Goal: Task Accomplishment & Management: Use online tool/utility

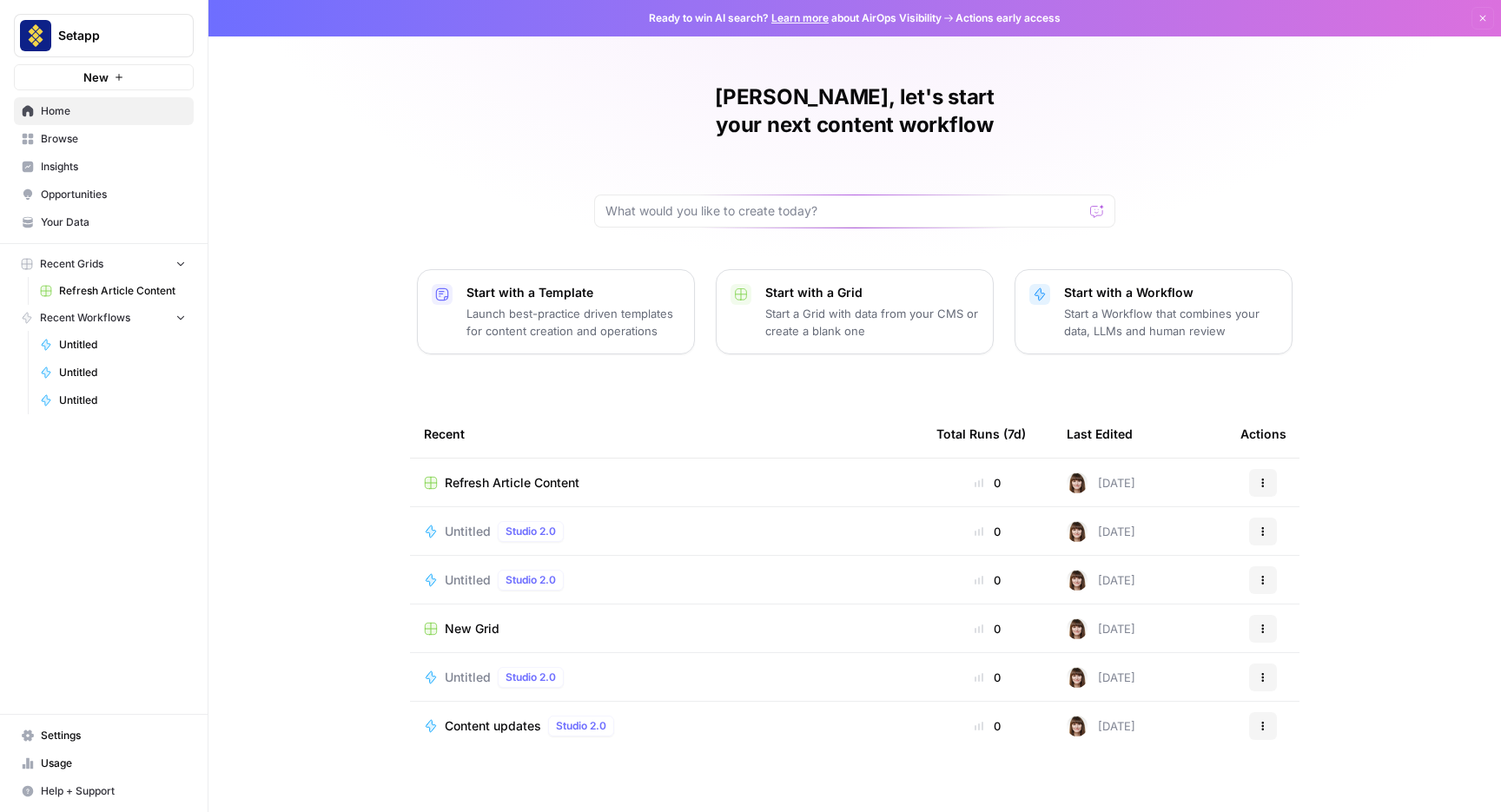
click at [527, 474] on span "Refresh Article Content" at bounding box center [512, 483] width 134 height 17
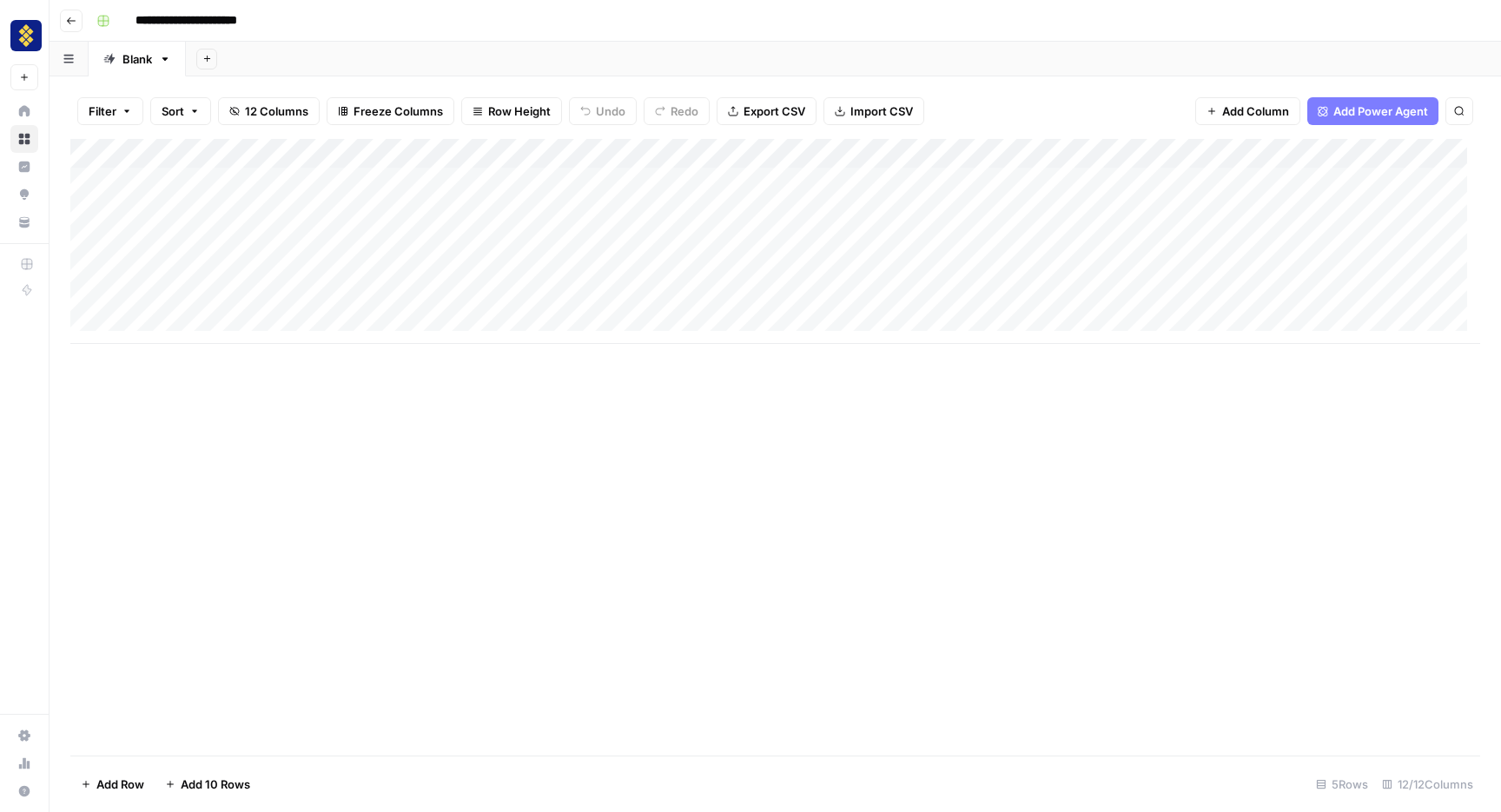
click at [237, 263] on div "Add Column" at bounding box center [776, 241] width 1410 height 205
type input "**********"
click at [385, 406] on div "Add Column" at bounding box center [776, 447] width 1410 height 617
click at [628, 267] on div "Add Column" at bounding box center [776, 241] width 1410 height 205
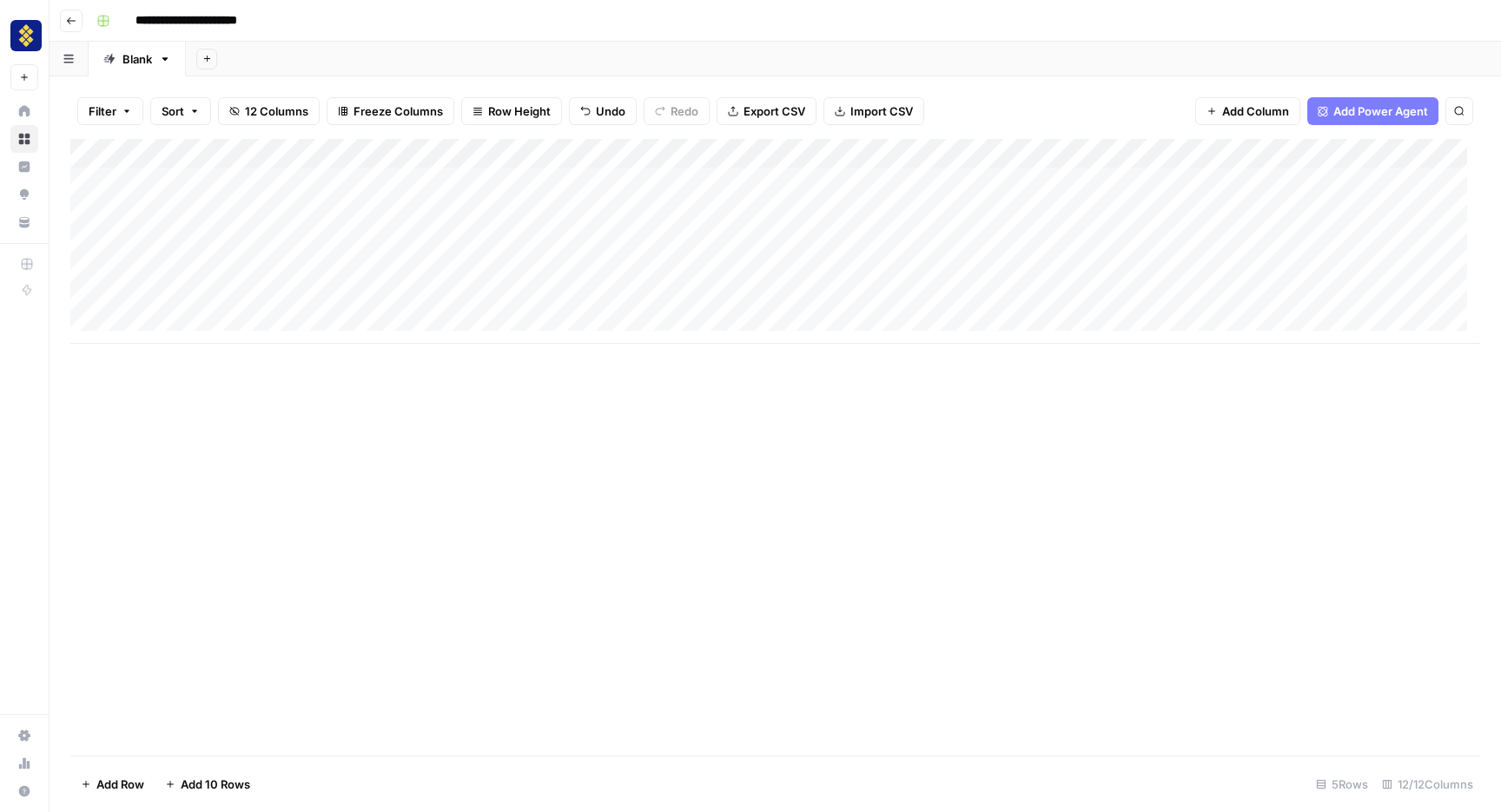
drag, startPoint x: 1055, startPoint y: 263, endPoint x: 1213, endPoint y: 332, distance: 172.4
click at [1213, 332] on div "Add Column" at bounding box center [776, 241] width 1410 height 205
click at [1018, 263] on div "Add Column" at bounding box center [776, 241] width 1410 height 205
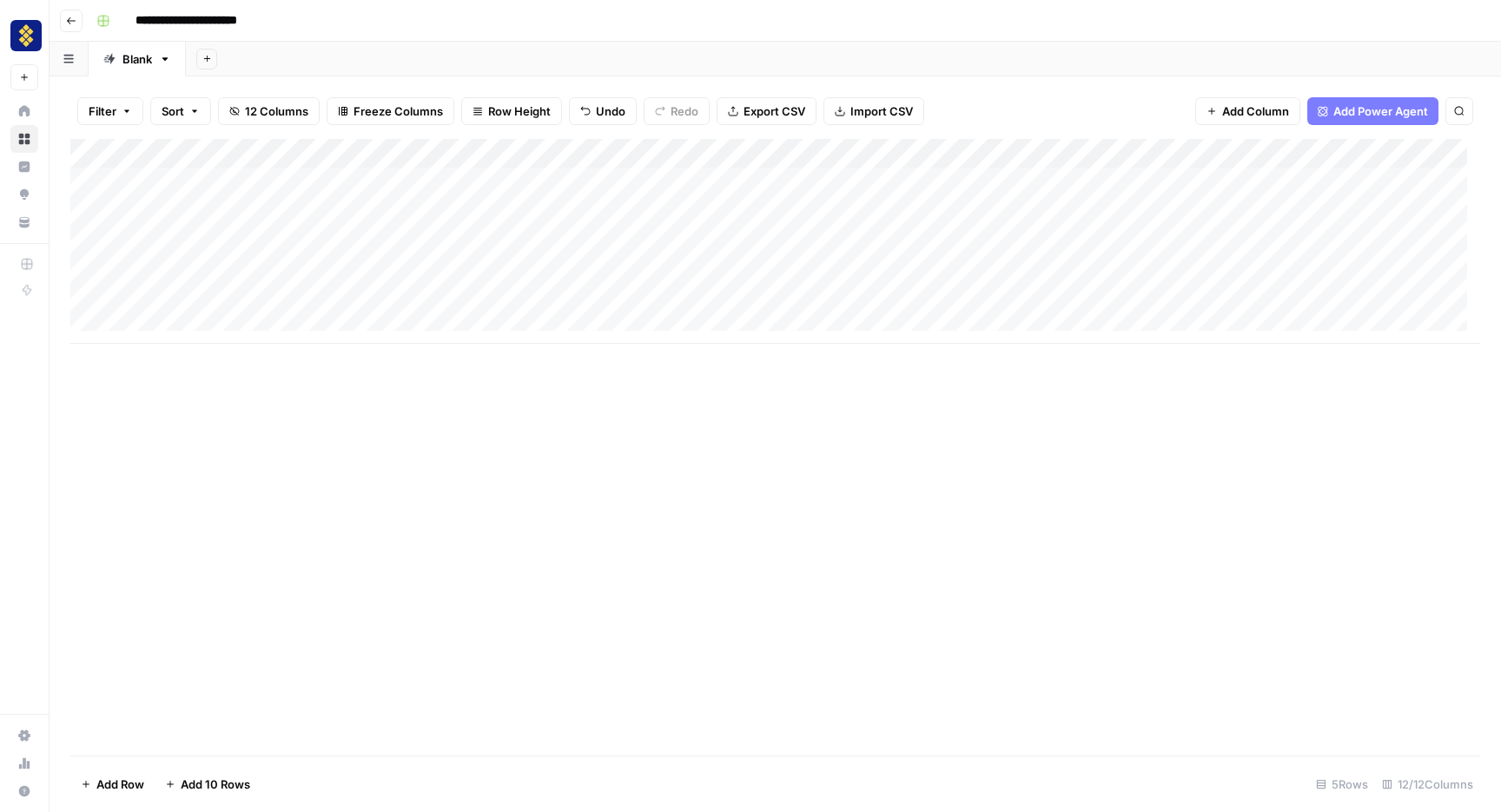
click at [401, 270] on div "Add Column" at bounding box center [776, 241] width 1410 height 205
type textarea "**********"
click at [452, 315] on div "Add Column" at bounding box center [776, 241] width 1410 height 205
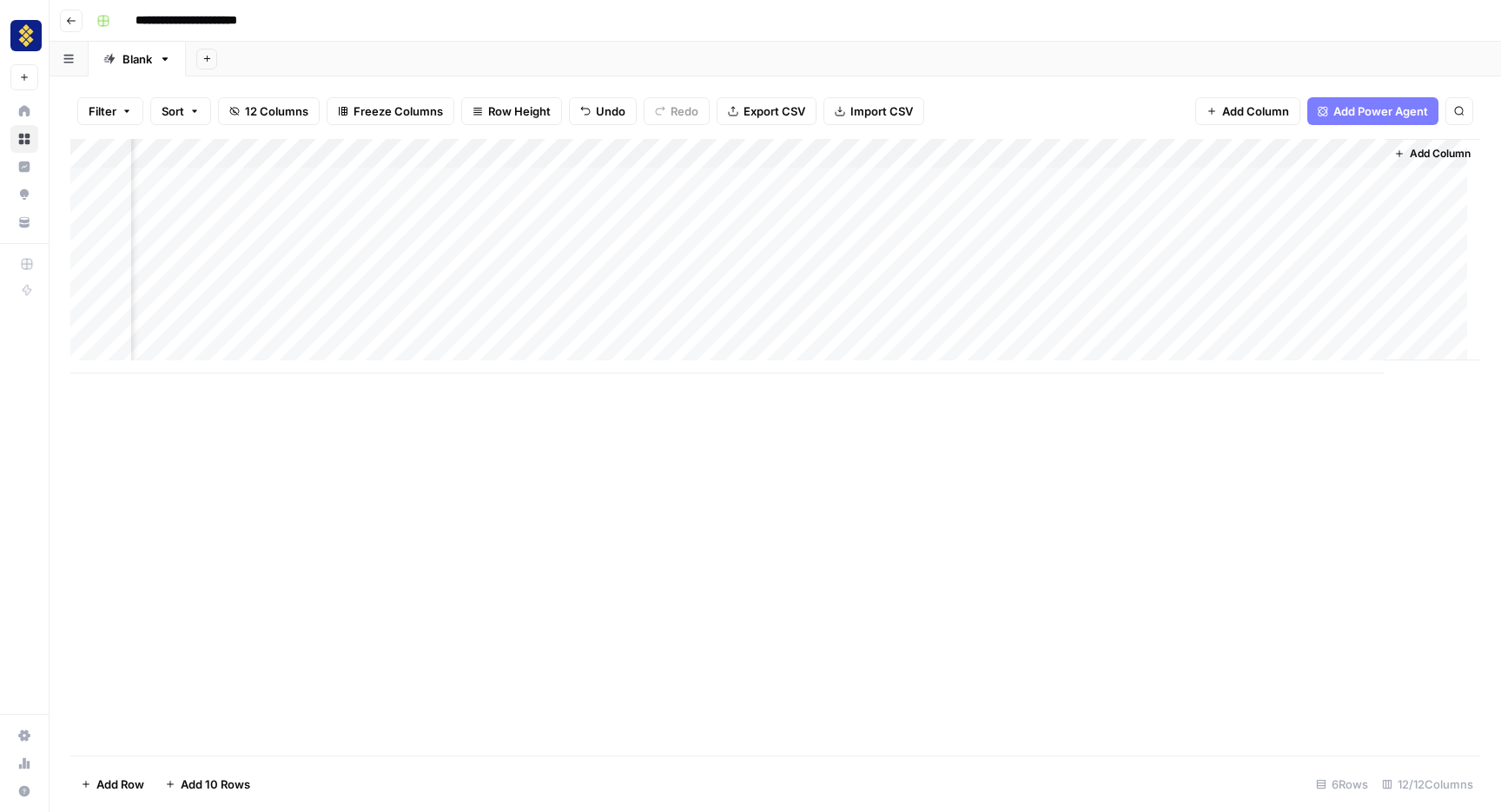
click at [672, 264] on div "Add Column" at bounding box center [776, 256] width 1410 height 235
click at [296, 296] on div "Add Column" at bounding box center [776, 256] width 1410 height 235
click at [290, 297] on div "Add Column" at bounding box center [776, 256] width 1410 height 235
click at [290, 297] on input at bounding box center [276, 301] width 278 height 21
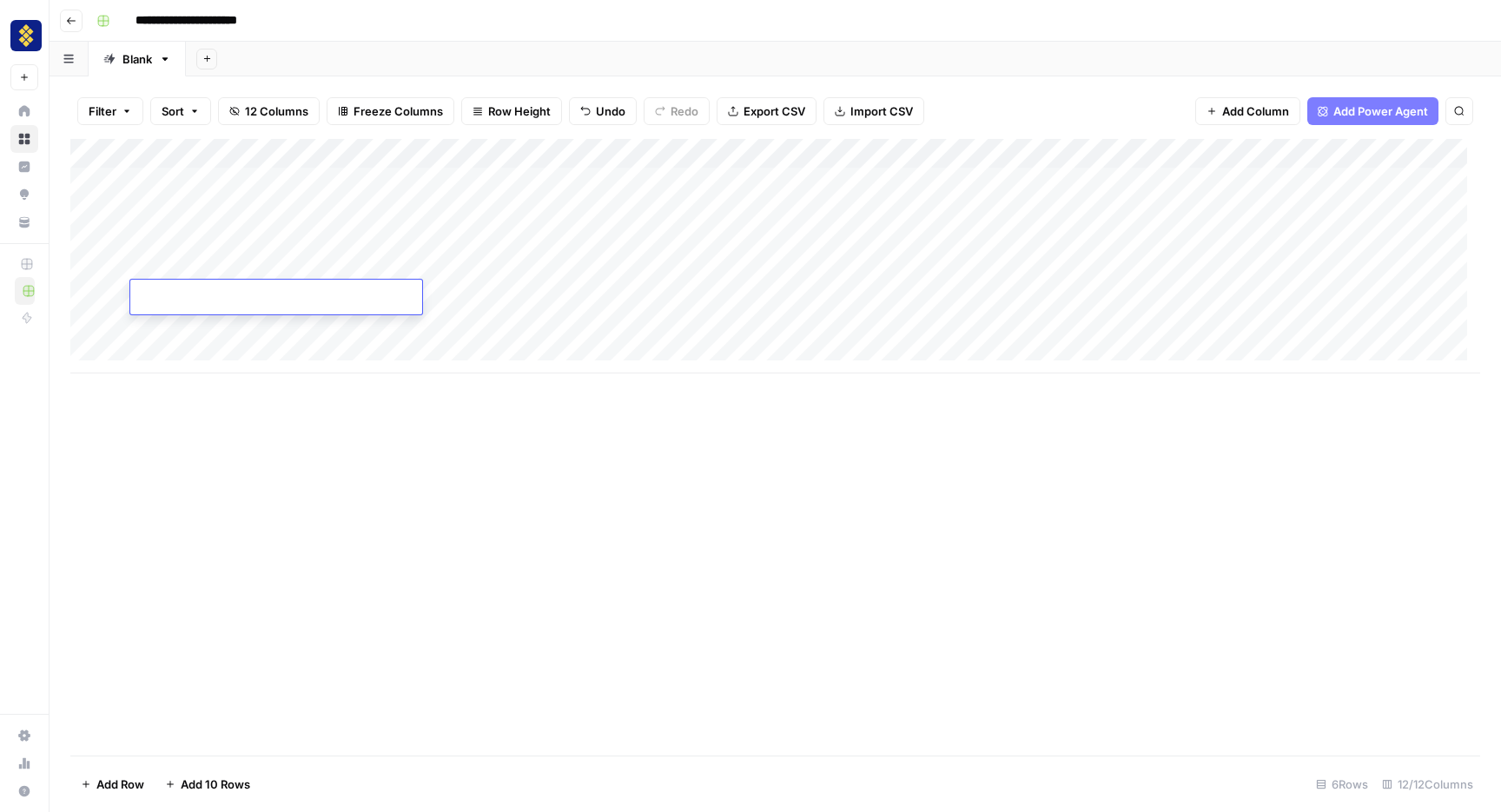
type input "**********"
click at [347, 338] on div "Add Column" at bounding box center [776, 256] width 1410 height 235
click at [439, 293] on div "Add Column" at bounding box center [776, 256] width 1410 height 235
click at [440, 293] on div "Add Column" at bounding box center [776, 256] width 1410 height 235
type textarea "**********"
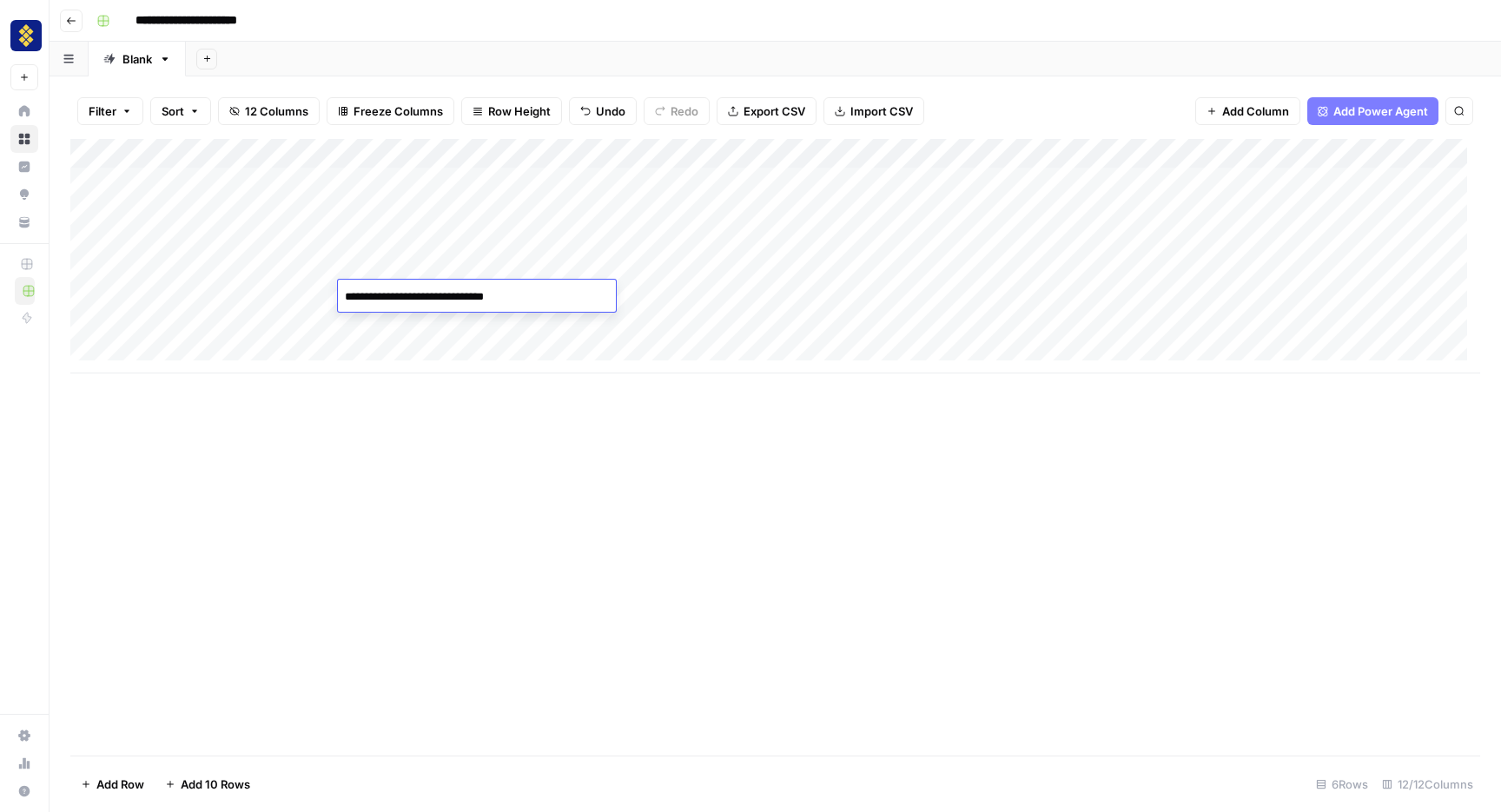
click at [470, 440] on div "Add Column" at bounding box center [776, 447] width 1410 height 617
click at [252, 322] on div "Add Column" at bounding box center [776, 256] width 1410 height 235
type input "**********"
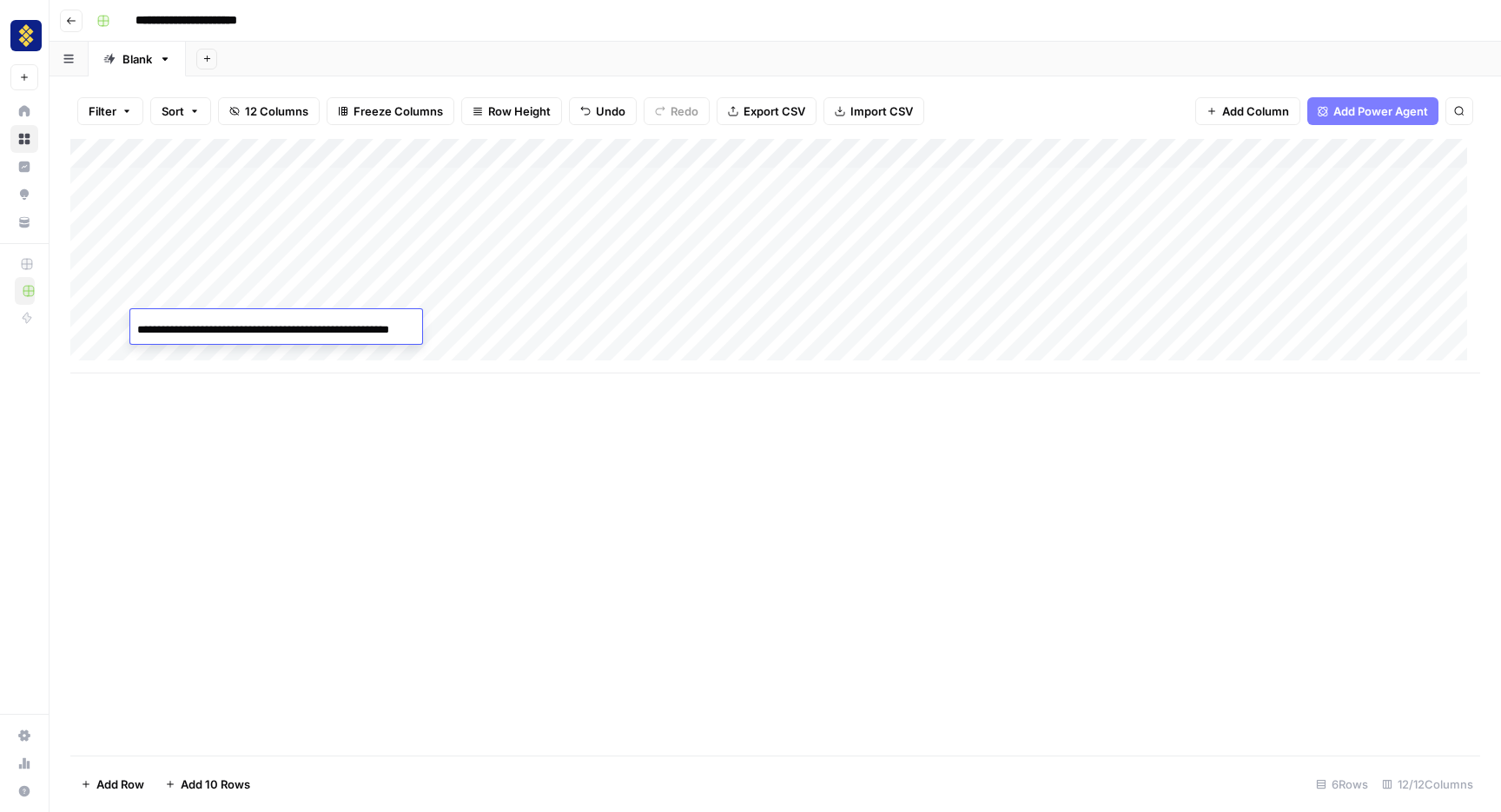
click at [466, 329] on div "Add Column" at bounding box center [776, 256] width 1410 height 235
click at [420, 317] on div "Add Column" at bounding box center [776, 256] width 1410 height 235
click at [420, 317] on textarea at bounding box center [476, 326] width 278 height 24
type textarea "**********"
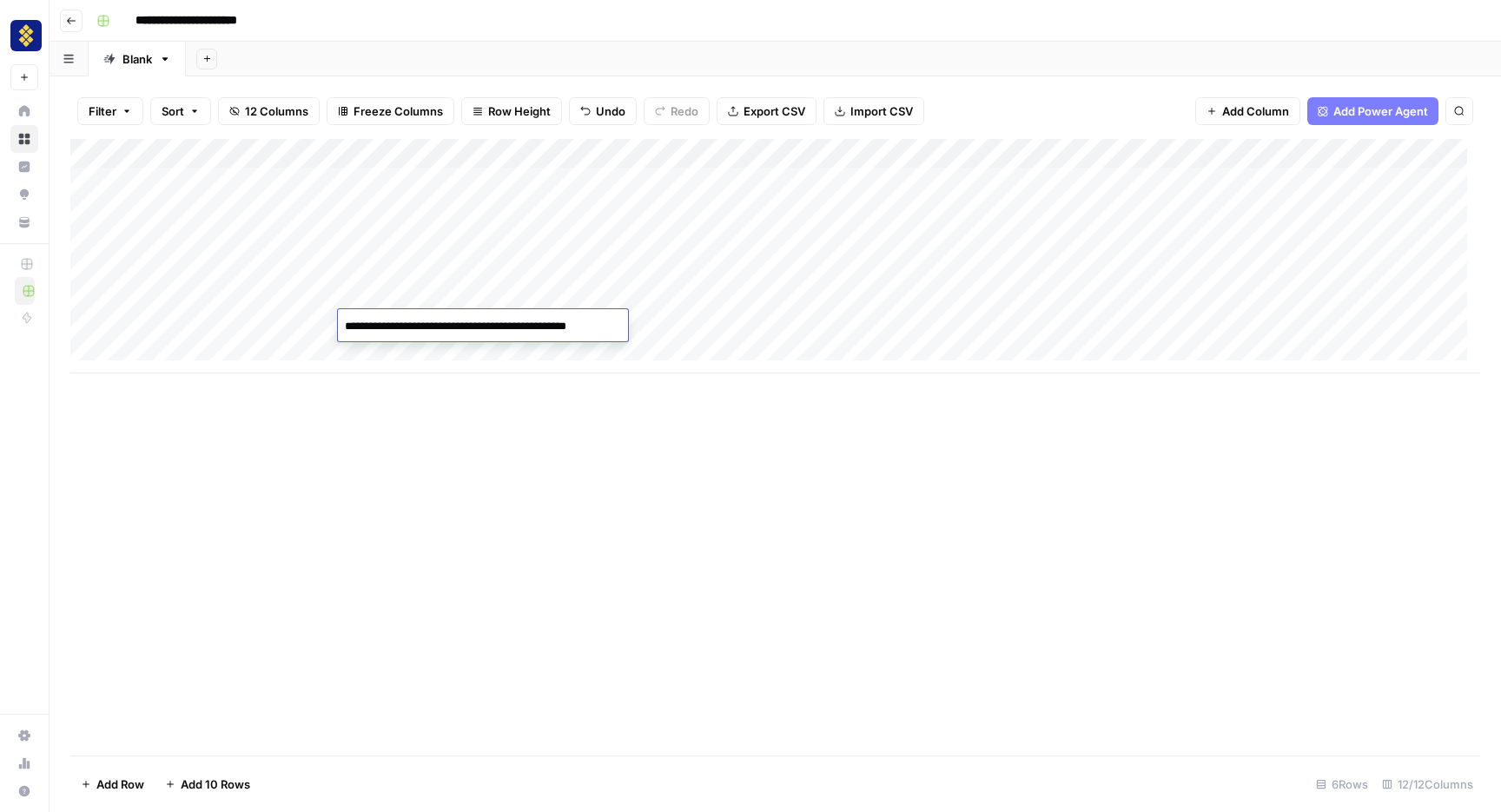
click at [468, 433] on div "Add Column" at bounding box center [776, 447] width 1410 height 617
click at [201, 343] on div "Add Column" at bounding box center [776, 256] width 1410 height 235
type input "**********"
click at [403, 345] on div "Add Column" at bounding box center [776, 270] width 1410 height 264
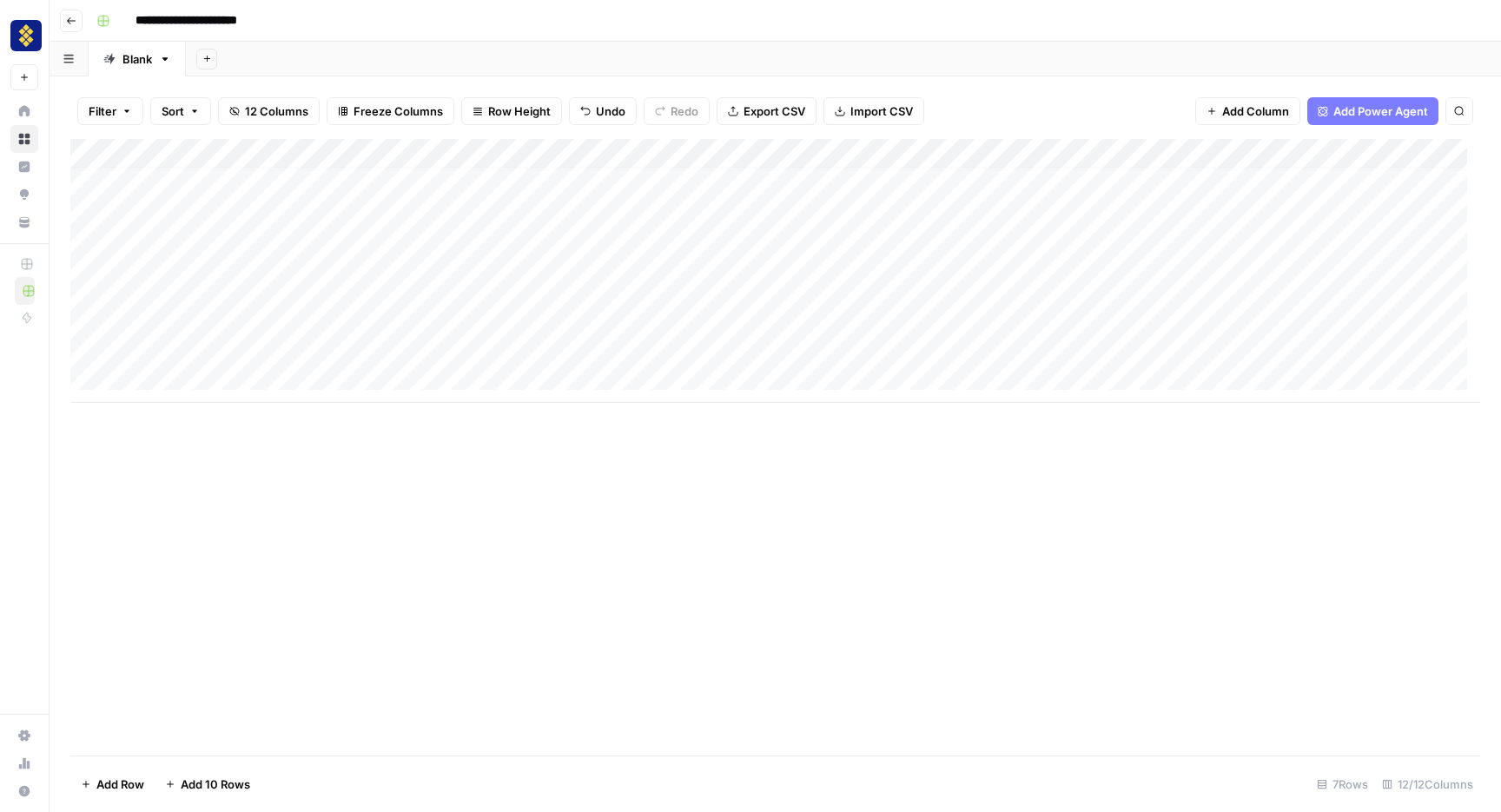
click at [403, 345] on div "Add Column" at bounding box center [776, 270] width 1410 height 264
type textarea "**********"
click at [846, 341] on div "Add Column" at bounding box center [776, 270] width 1410 height 264
click at [851, 289] on div "Add Column" at bounding box center [776, 270] width 1410 height 264
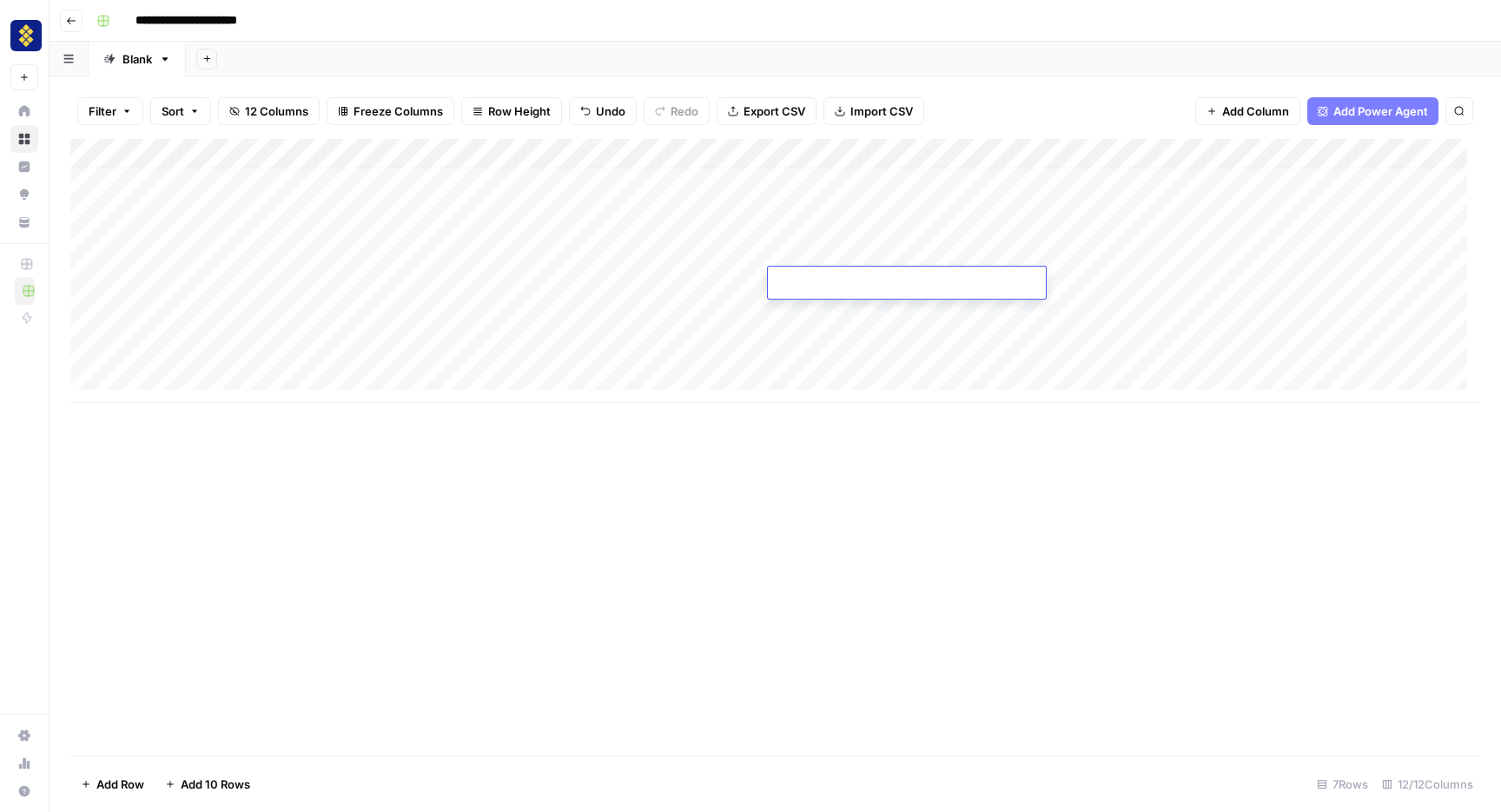
type textarea "**********"
click at [844, 321] on div "Add Column" at bounding box center [776, 270] width 1410 height 264
click at [892, 289] on div "Add Column" at bounding box center [776, 270] width 1410 height 264
click at [829, 310] on div "Add Column" at bounding box center [776, 270] width 1410 height 264
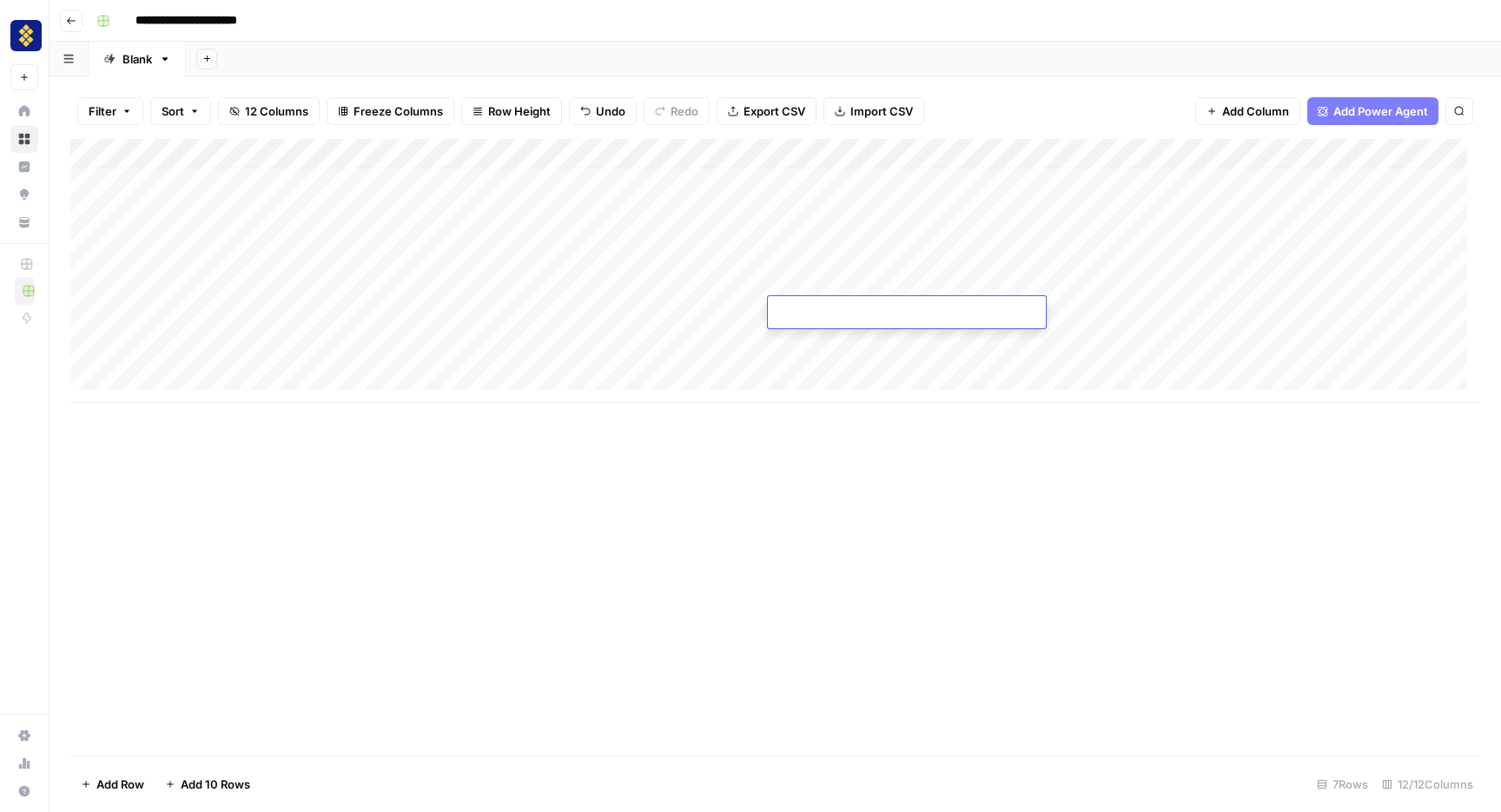
type textarea "**********"
click at [812, 342] on div "Add Column" at bounding box center [776, 270] width 1410 height 264
click at [666, 285] on div "Add Column" at bounding box center [776, 270] width 1410 height 264
click at [765, 253] on div "Add Column" at bounding box center [776, 270] width 1410 height 264
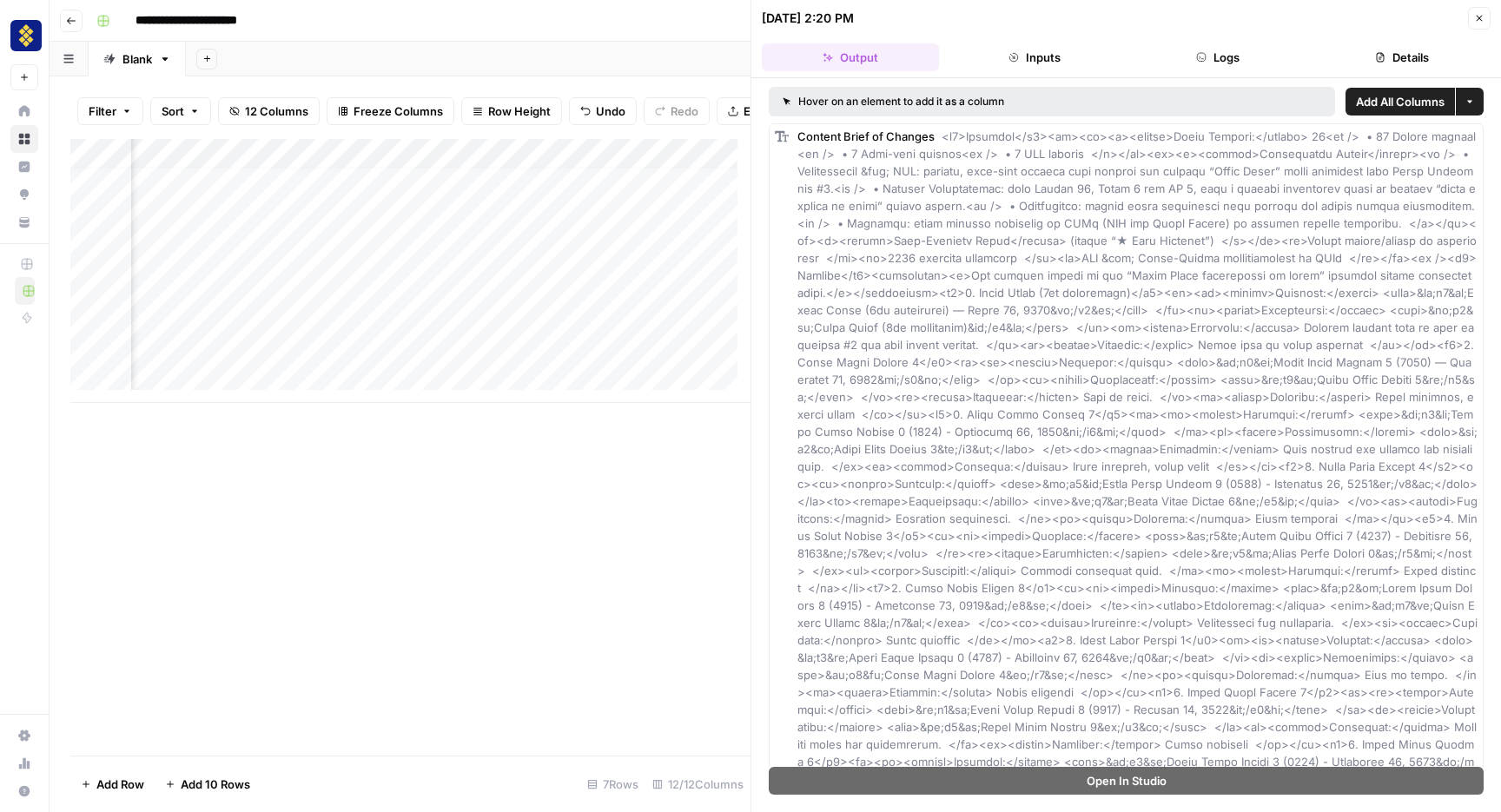
click at [1066, 64] on button "Inputs" at bounding box center [1034, 58] width 177 height 28
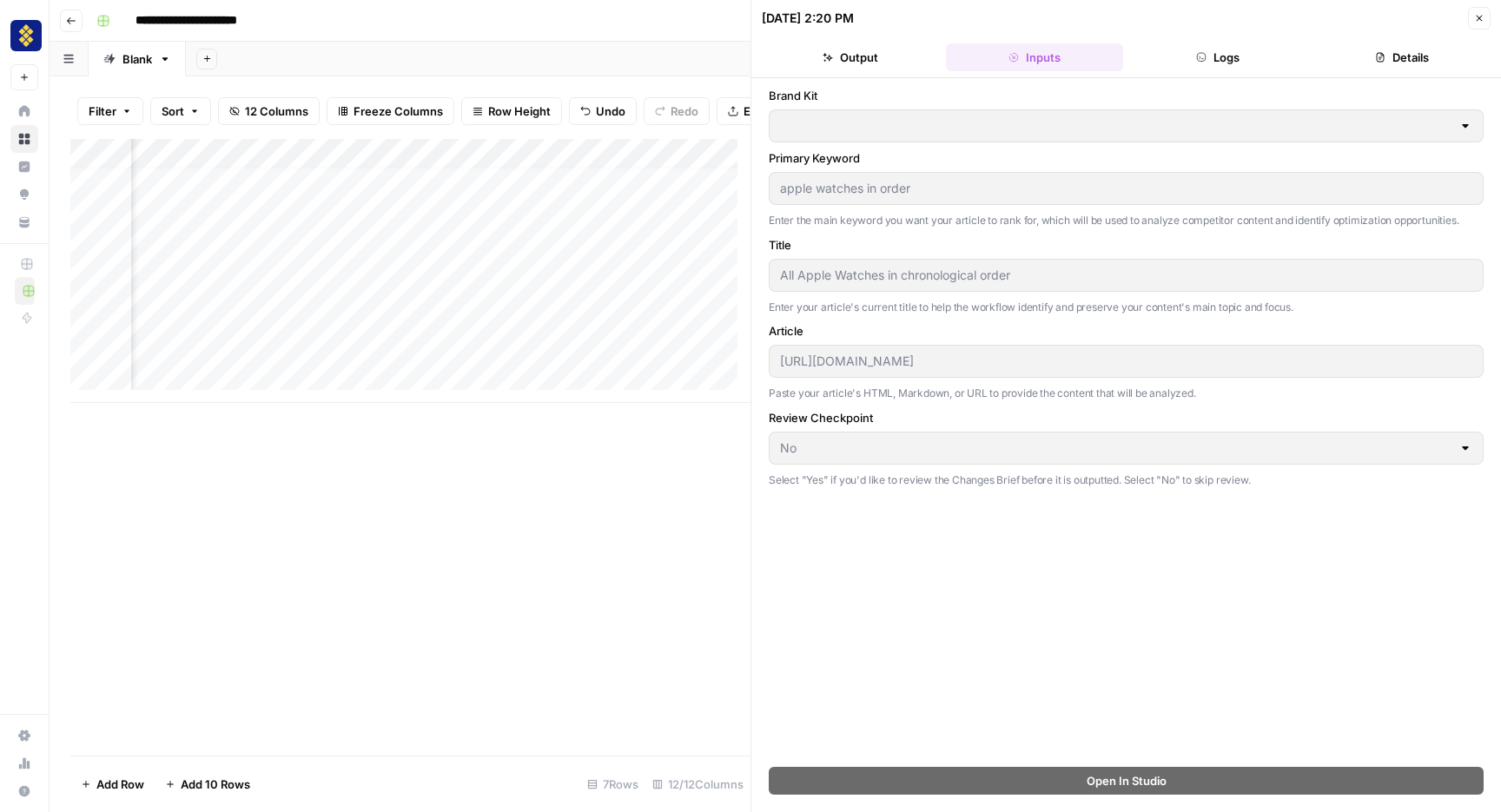
type input "Setapp"
click at [901, 63] on button "Output" at bounding box center [850, 58] width 177 height 28
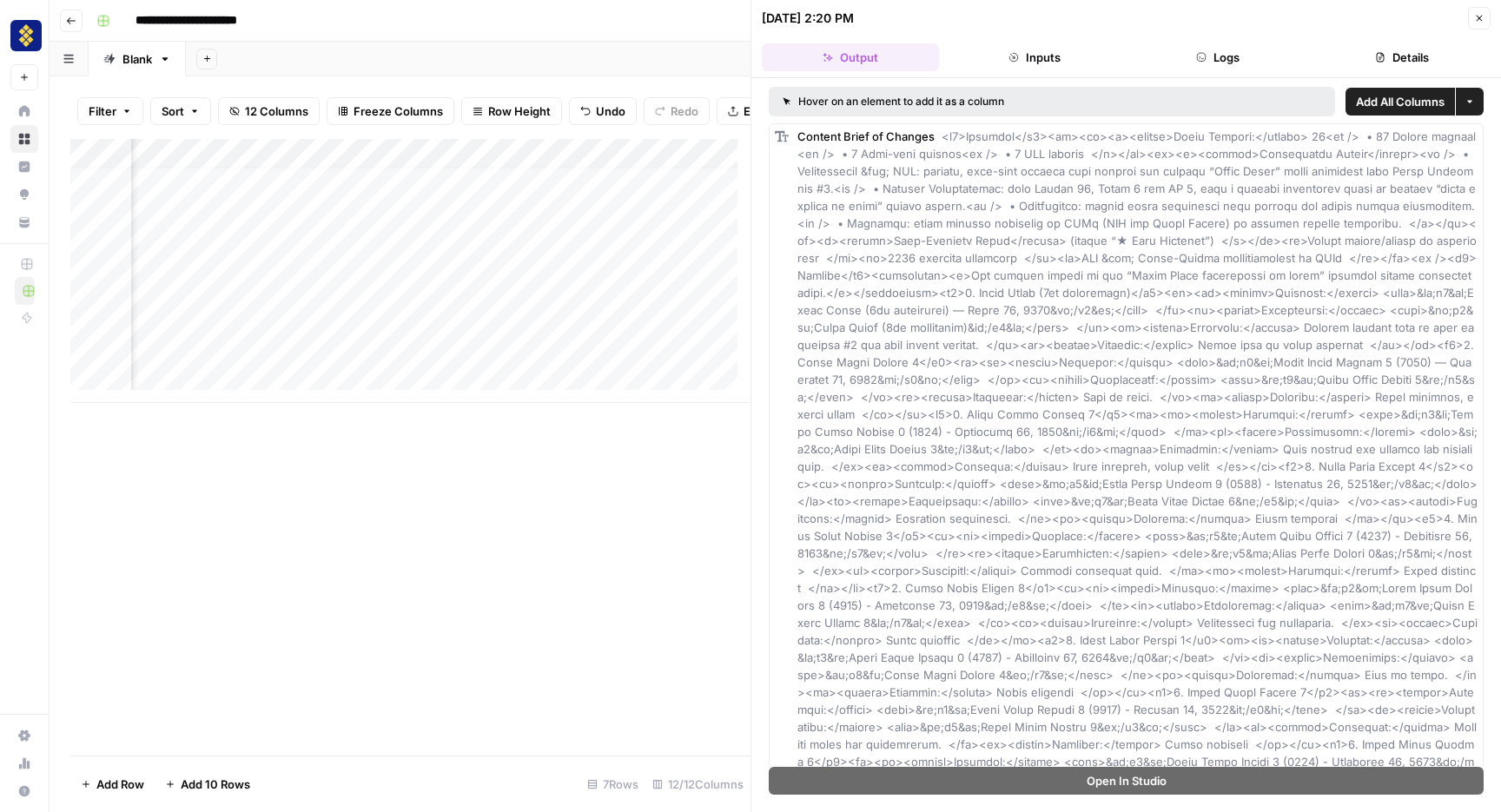
click at [1410, 54] on button "Details" at bounding box center [1402, 58] width 177 height 28
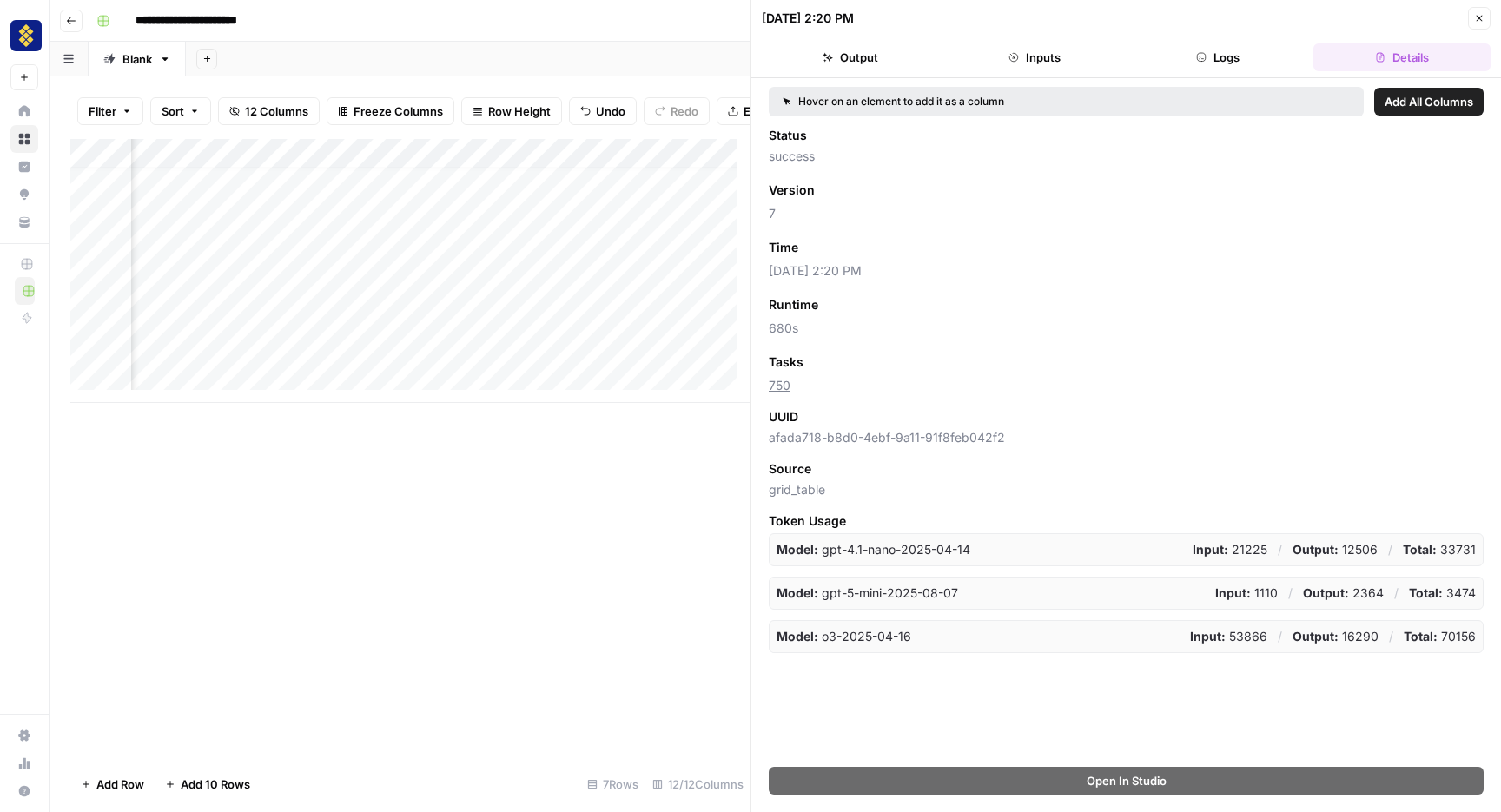
click at [883, 65] on button "Output" at bounding box center [850, 58] width 177 height 28
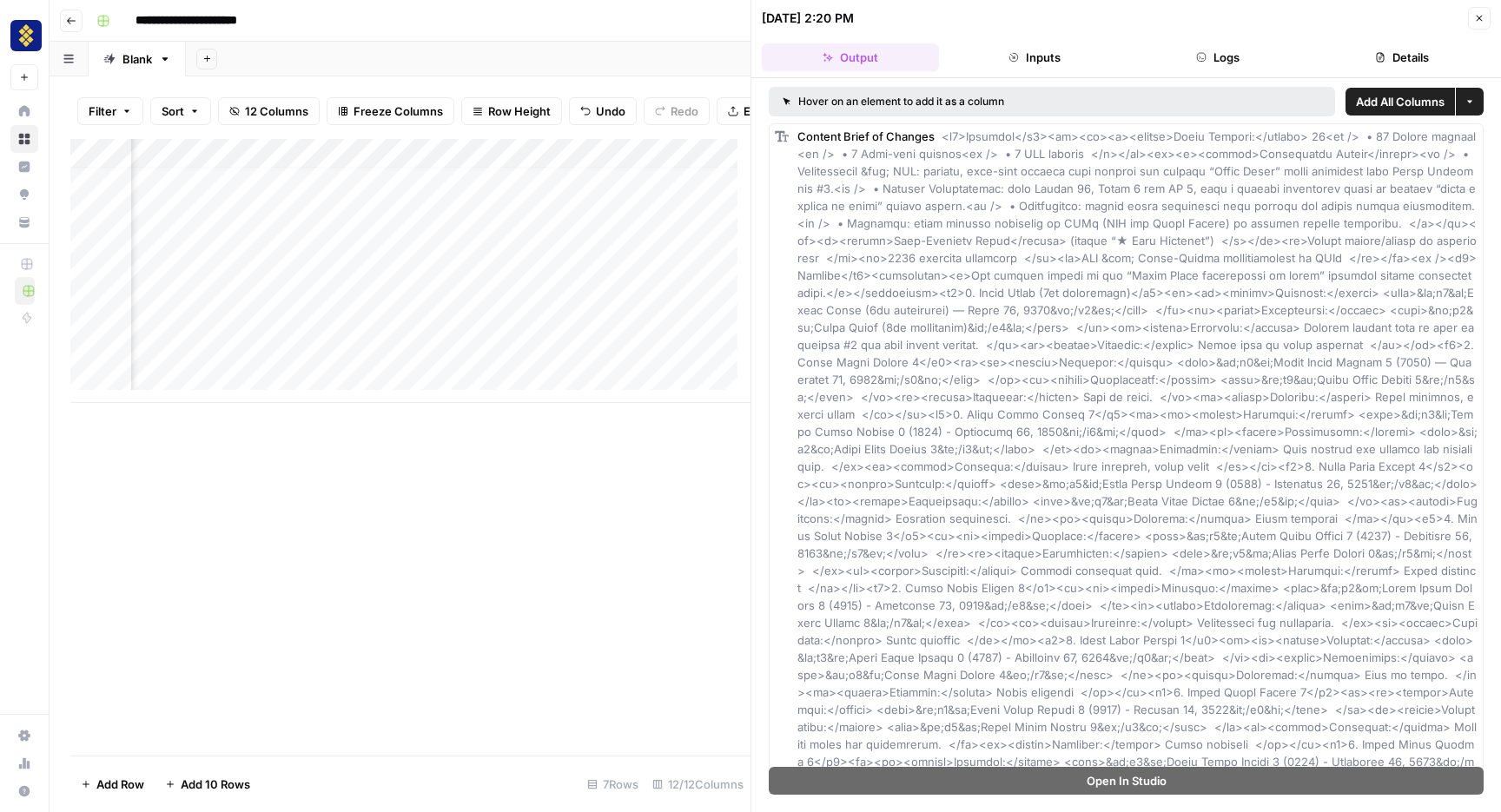
click at [1052, 58] on button "Inputs" at bounding box center [1034, 58] width 177 height 28
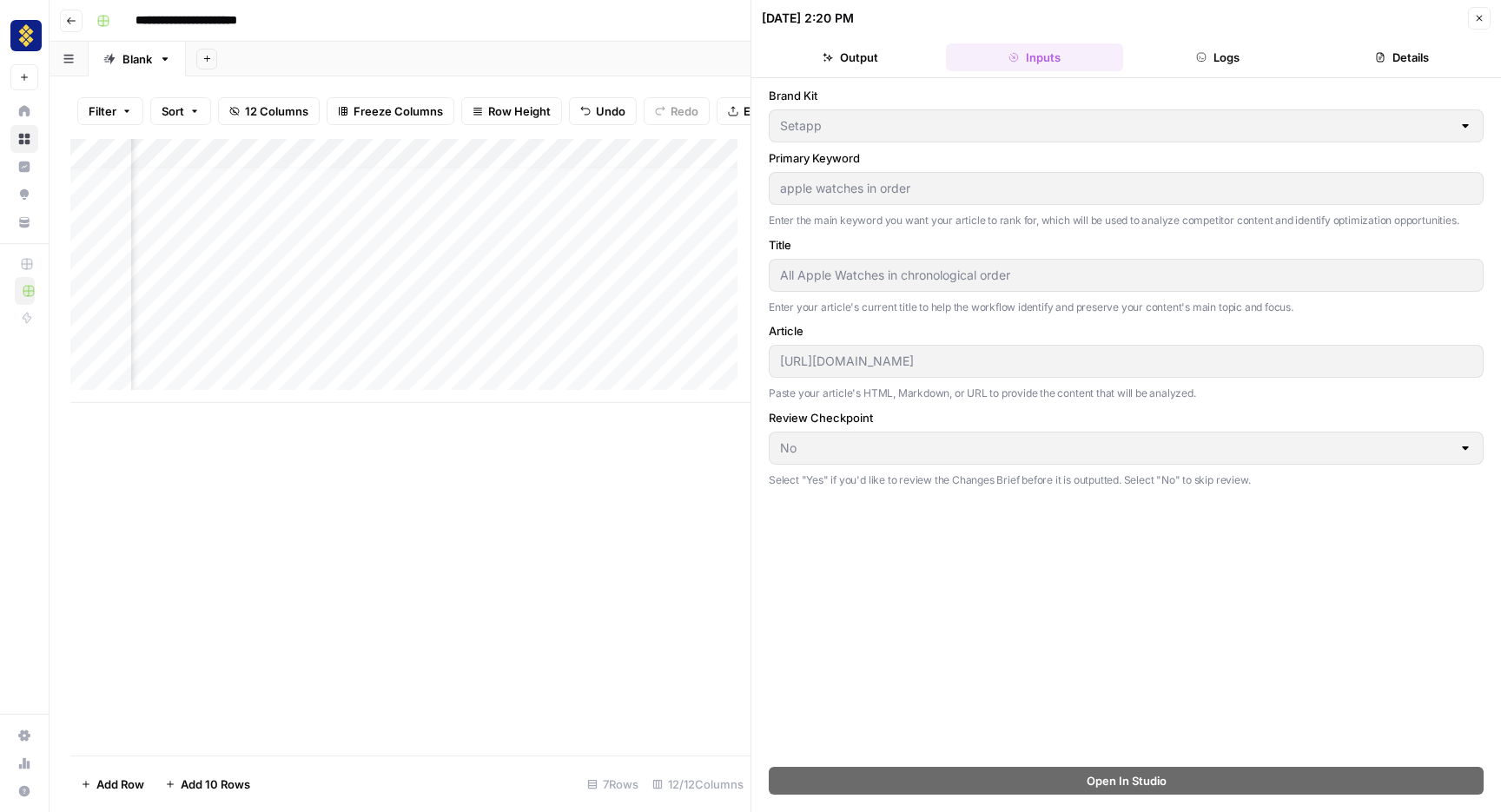
click at [1216, 58] on button "Logs" at bounding box center [1218, 58] width 177 height 28
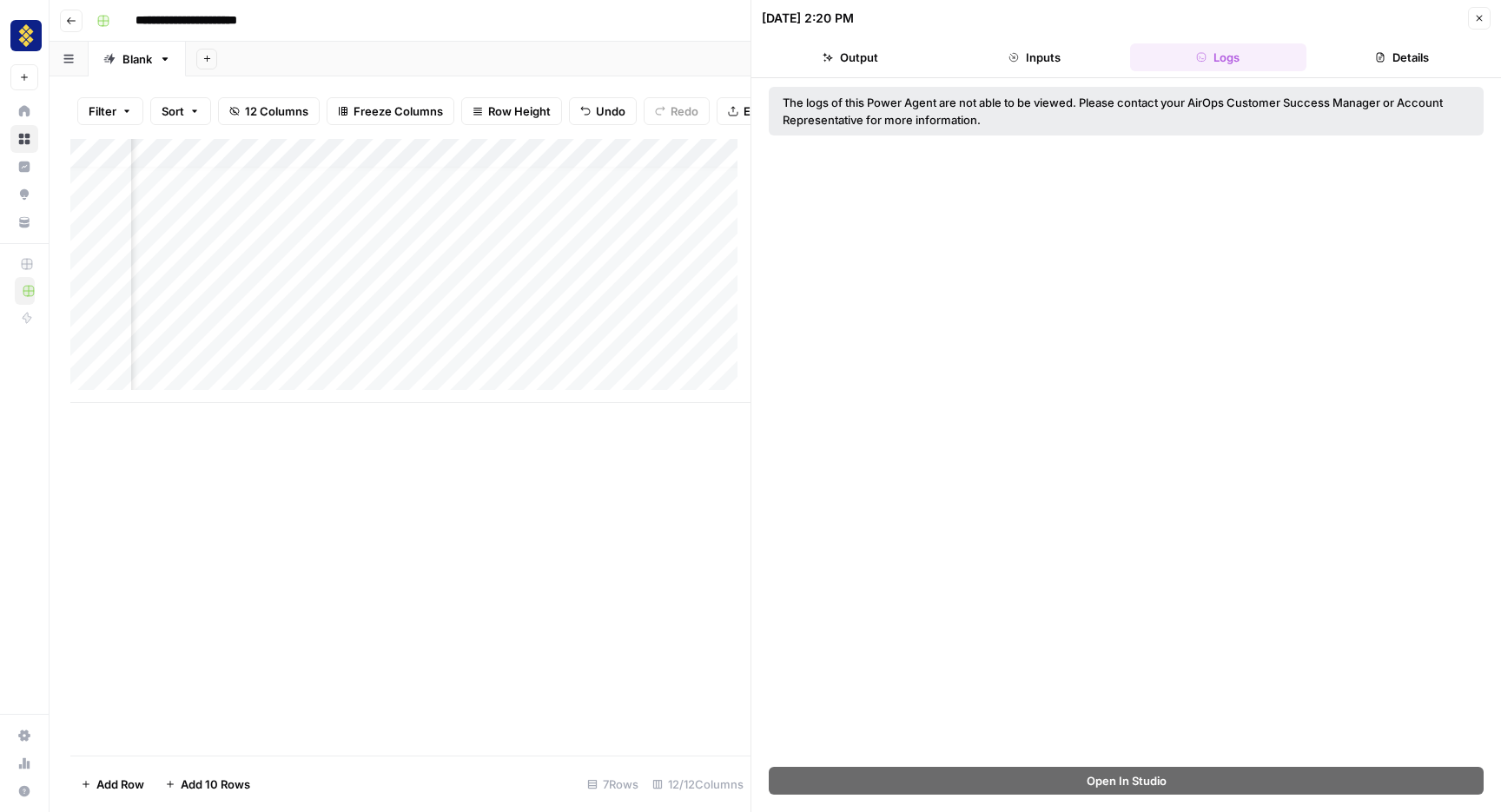
click at [1404, 50] on button "Details" at bounding box center [1402, 58] width 177 height 28
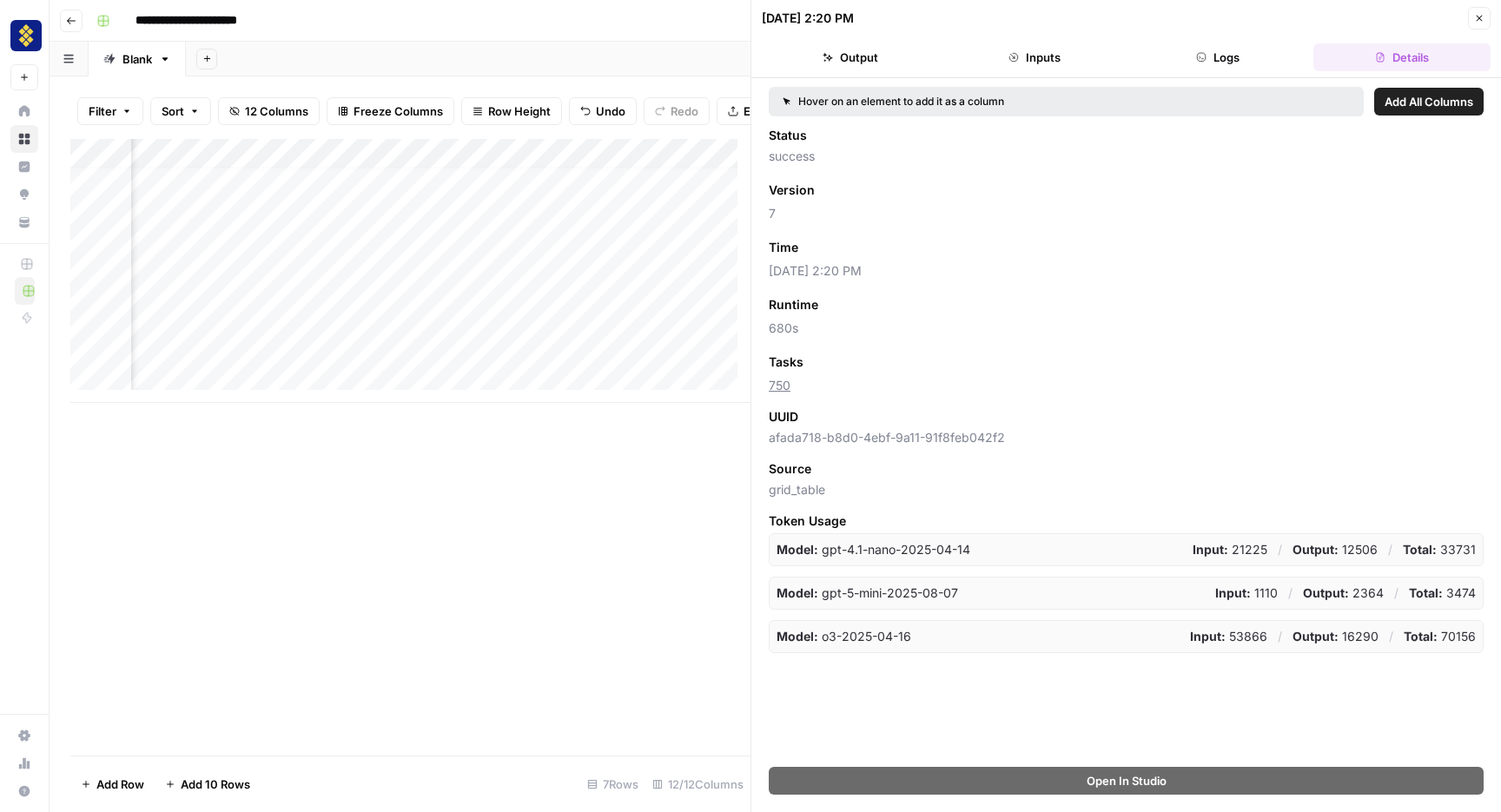
click at [870, 56] on button "Output" at bounding box center [850, 58] width 177 height 28
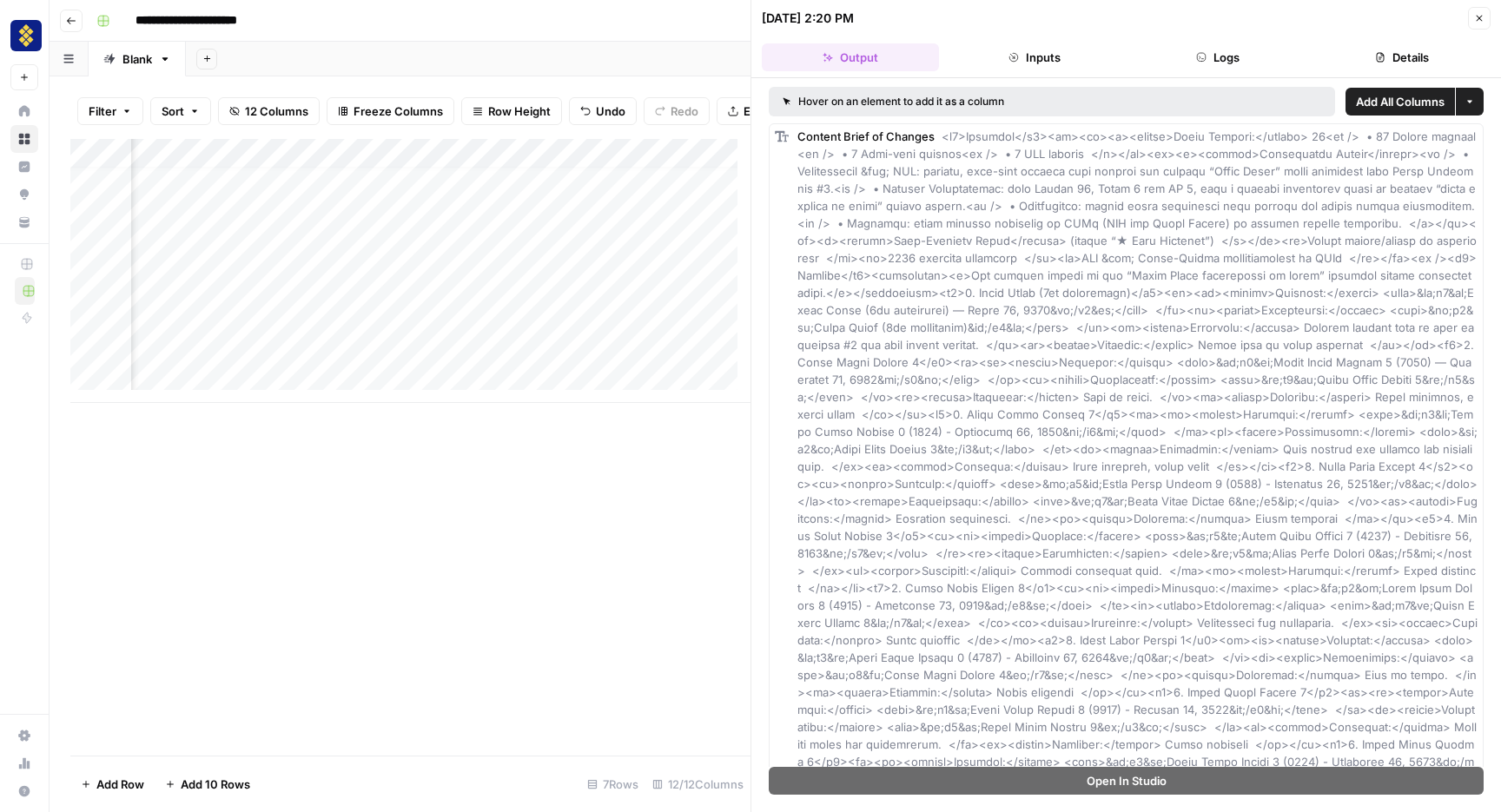
click at [1477, 811] on div at bounding box center [750, 812] width 1501 height 0
click at [1481, 12] on button "Close" at bounding box center [1480, 18] width 23 height 23
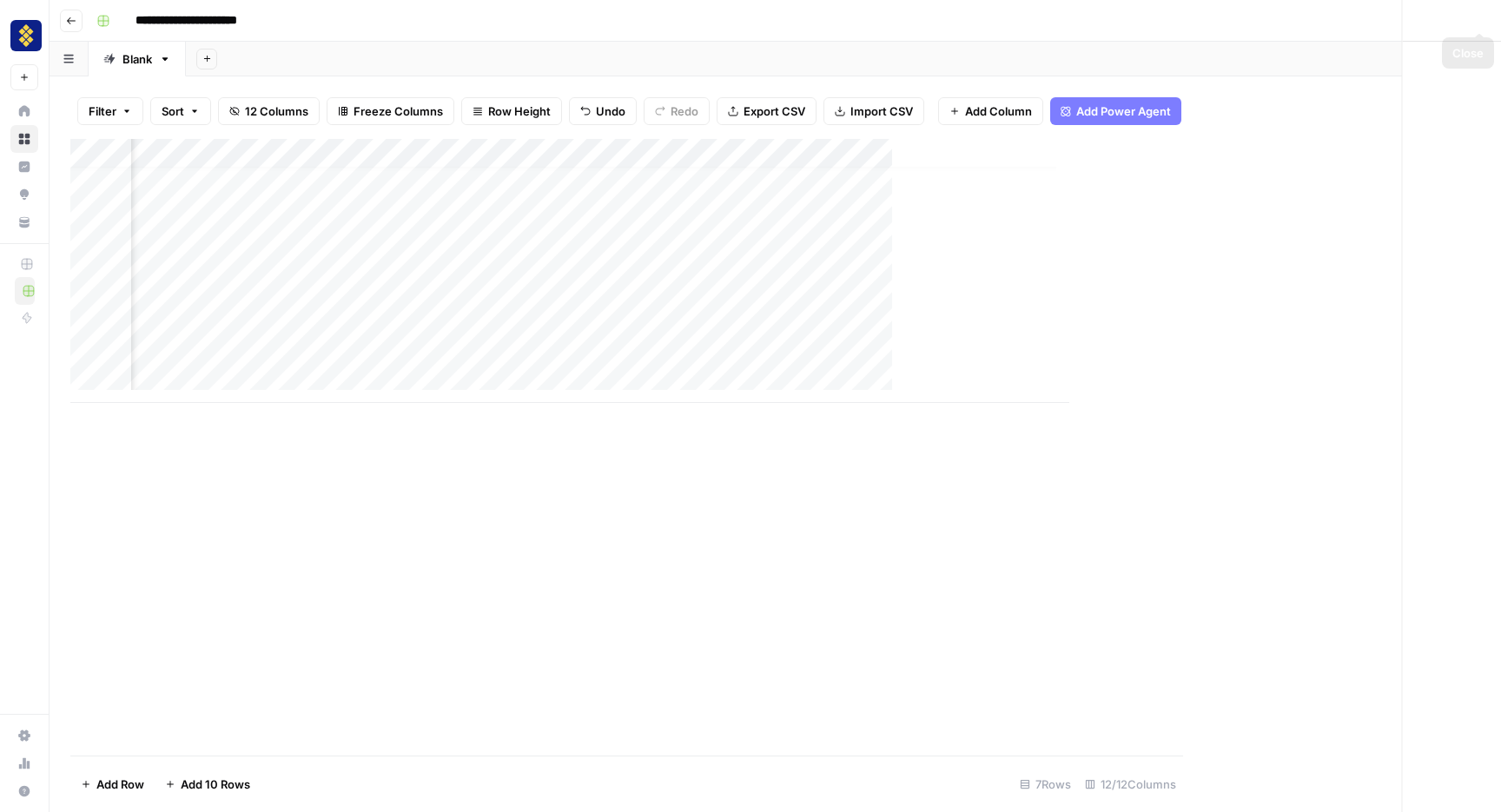
scroll to position [13, 1232]
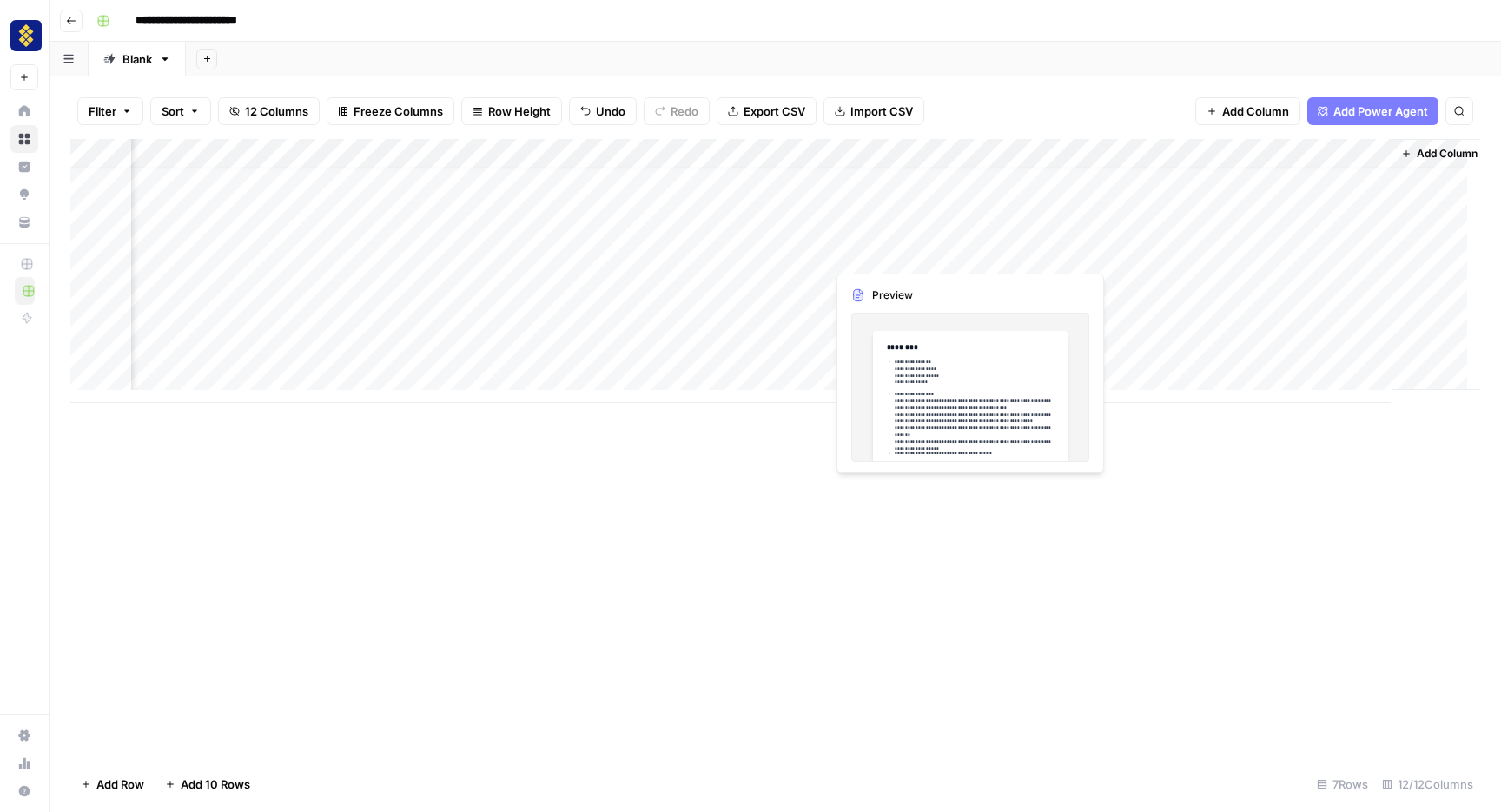
click at [937, 253] on div "Add Column" at bounding box center [776, 270] width 1410 height 264
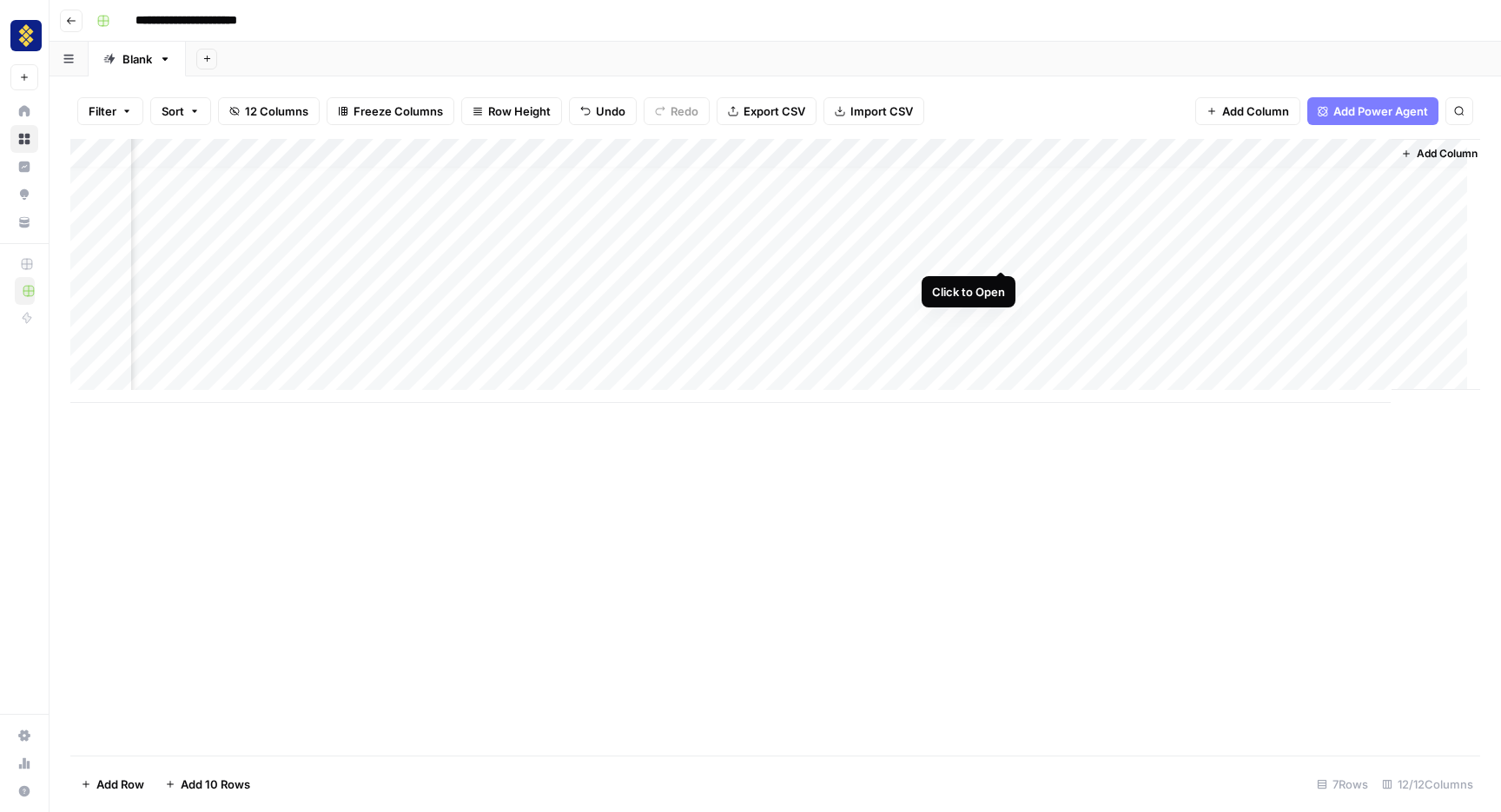
click at [998, 254] on div "Add Column" at bounding box center [776, 270] width 1410 height 264
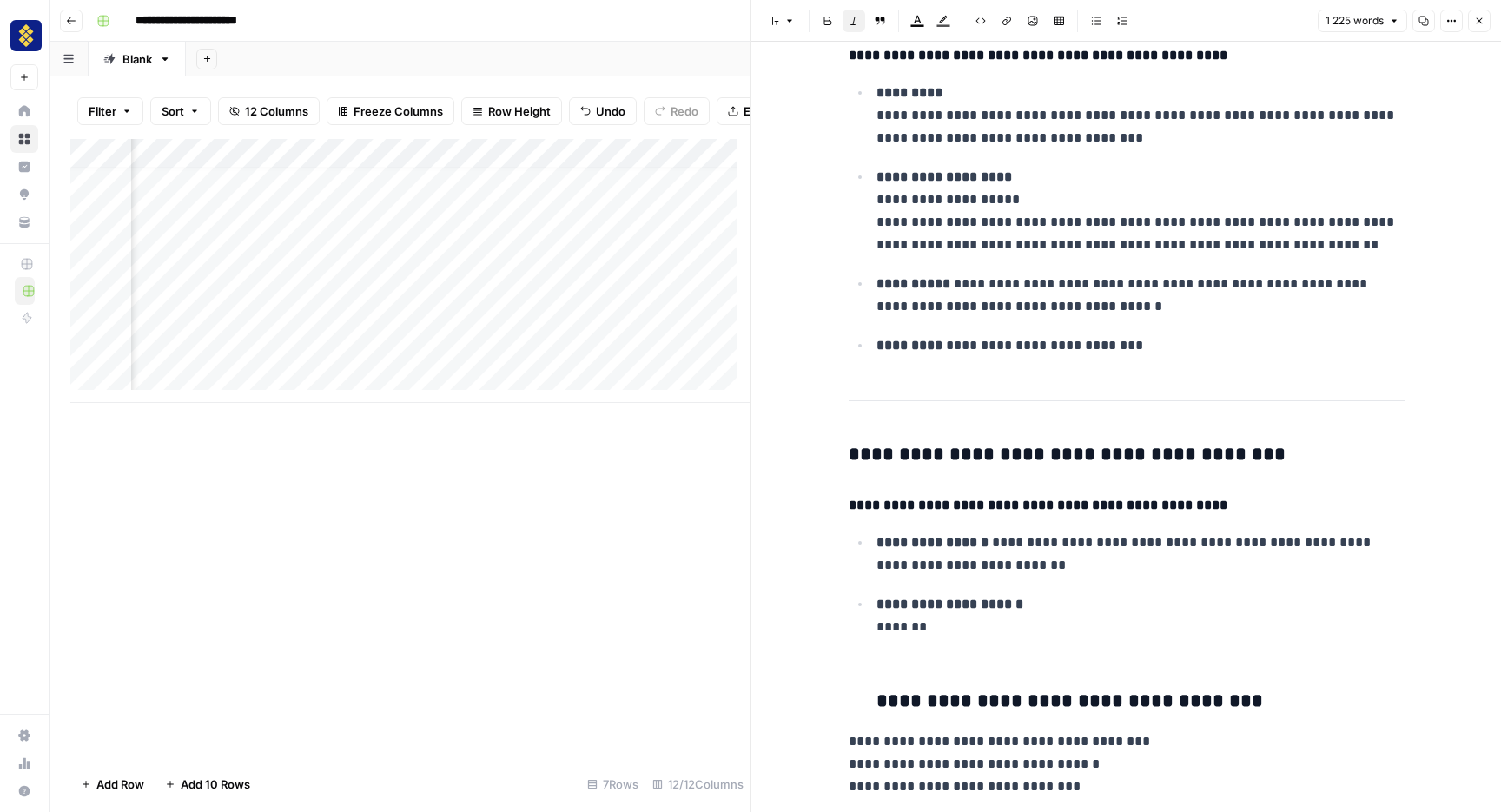
scroll to position [4128, 0]
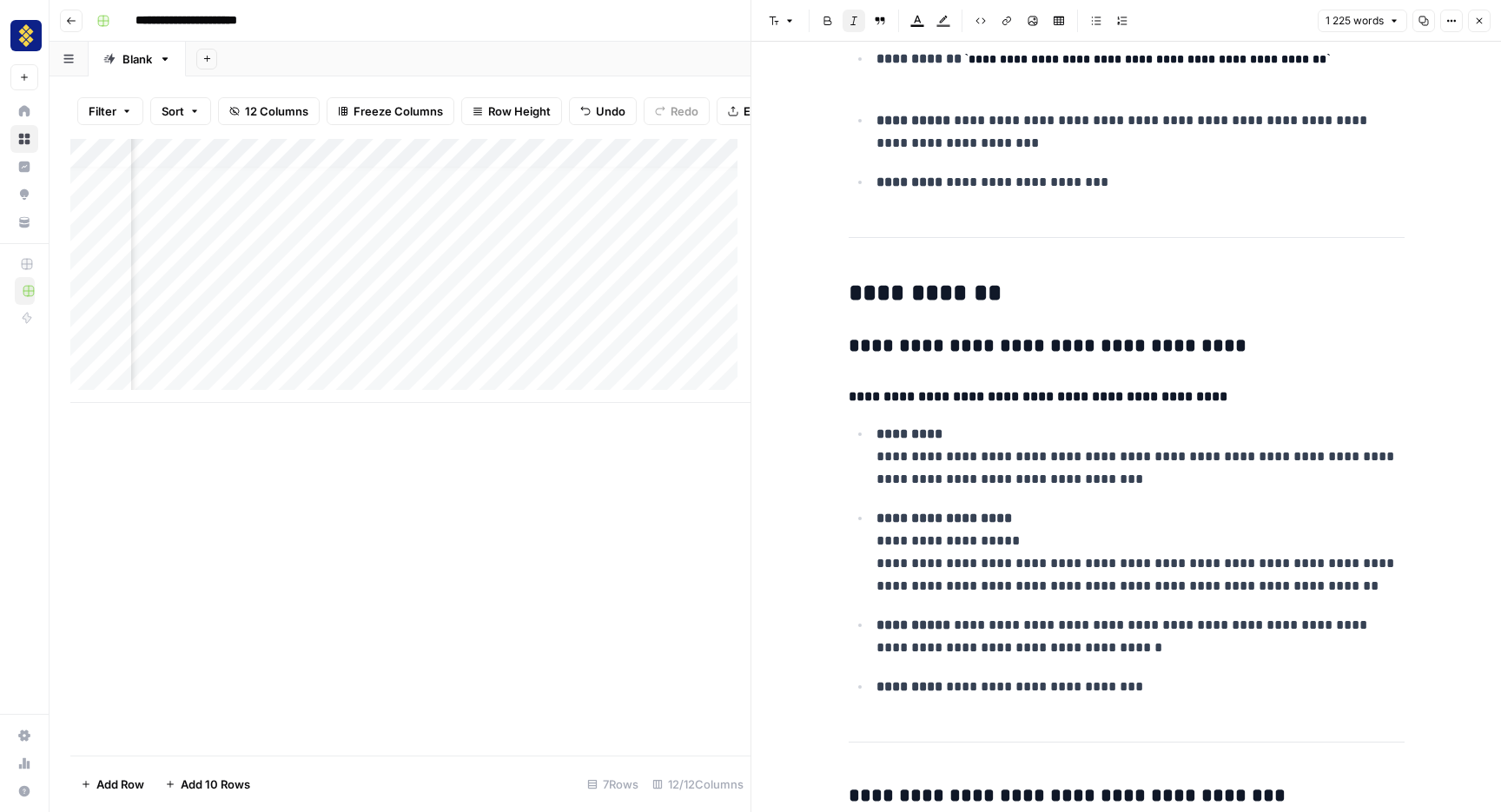
click at [278, 811] on div at bounding box center [139, 812] width 278 height 0
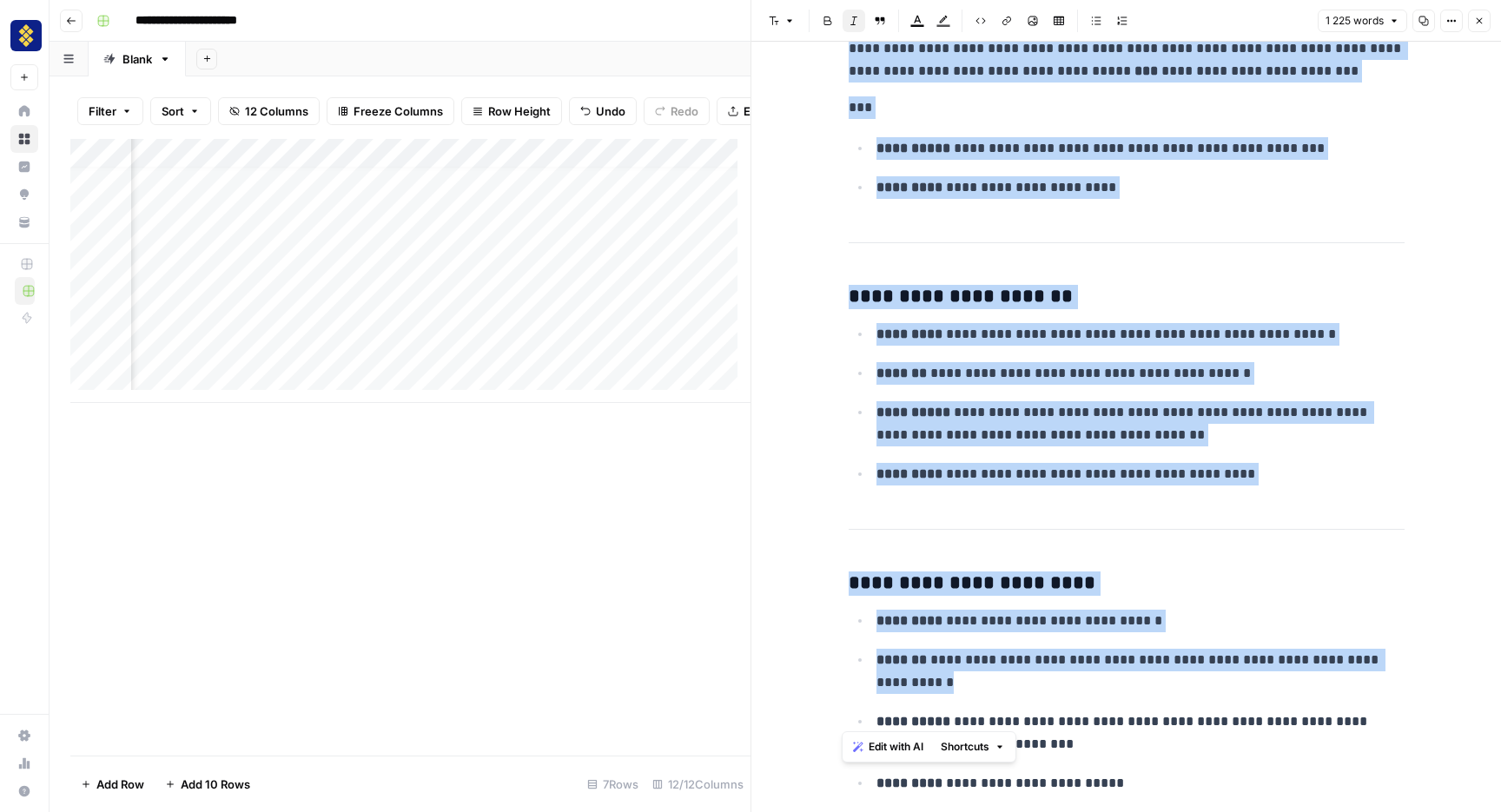
scroll to position [7186, 0]
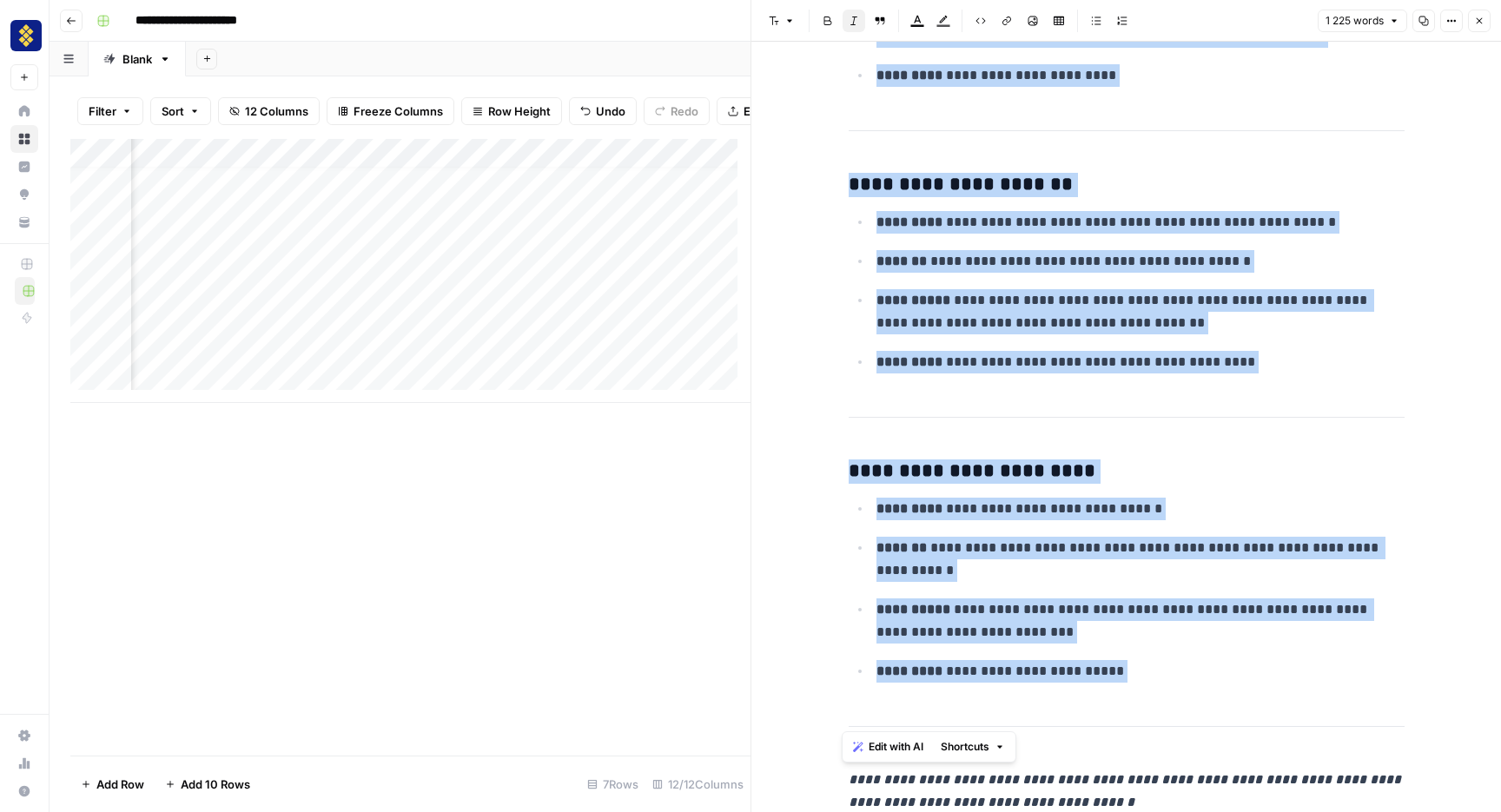
drag, startPoint x: 845, startPoint y: 84, endPoint x: 1330, endPoint y: 642, distance: 739.3
copy div "**********"
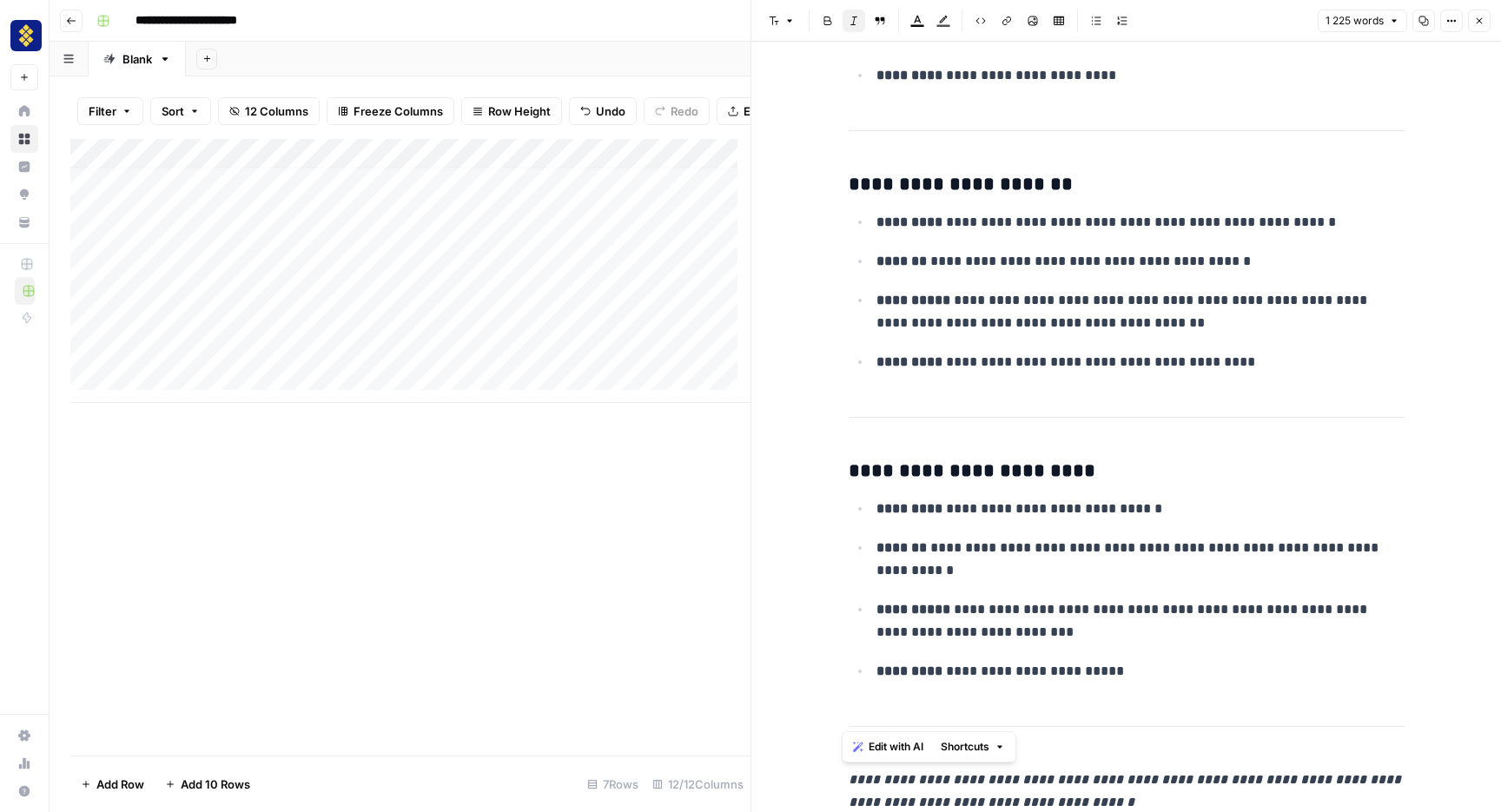
click at [661, 51] on div "Add Sheet" at bounding box center [843, 59] width 1315 height 35
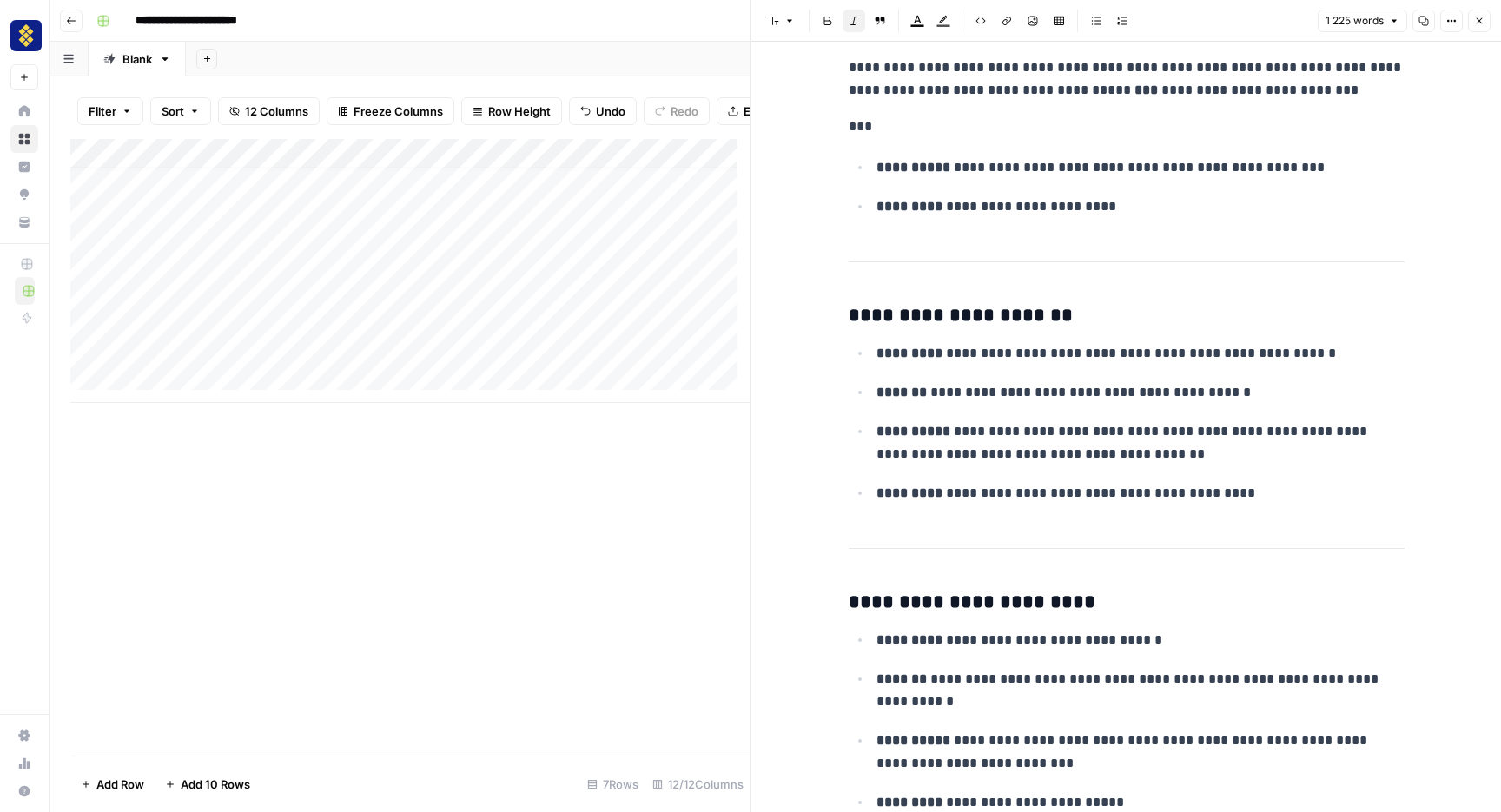
scroll to position [6688, 0]
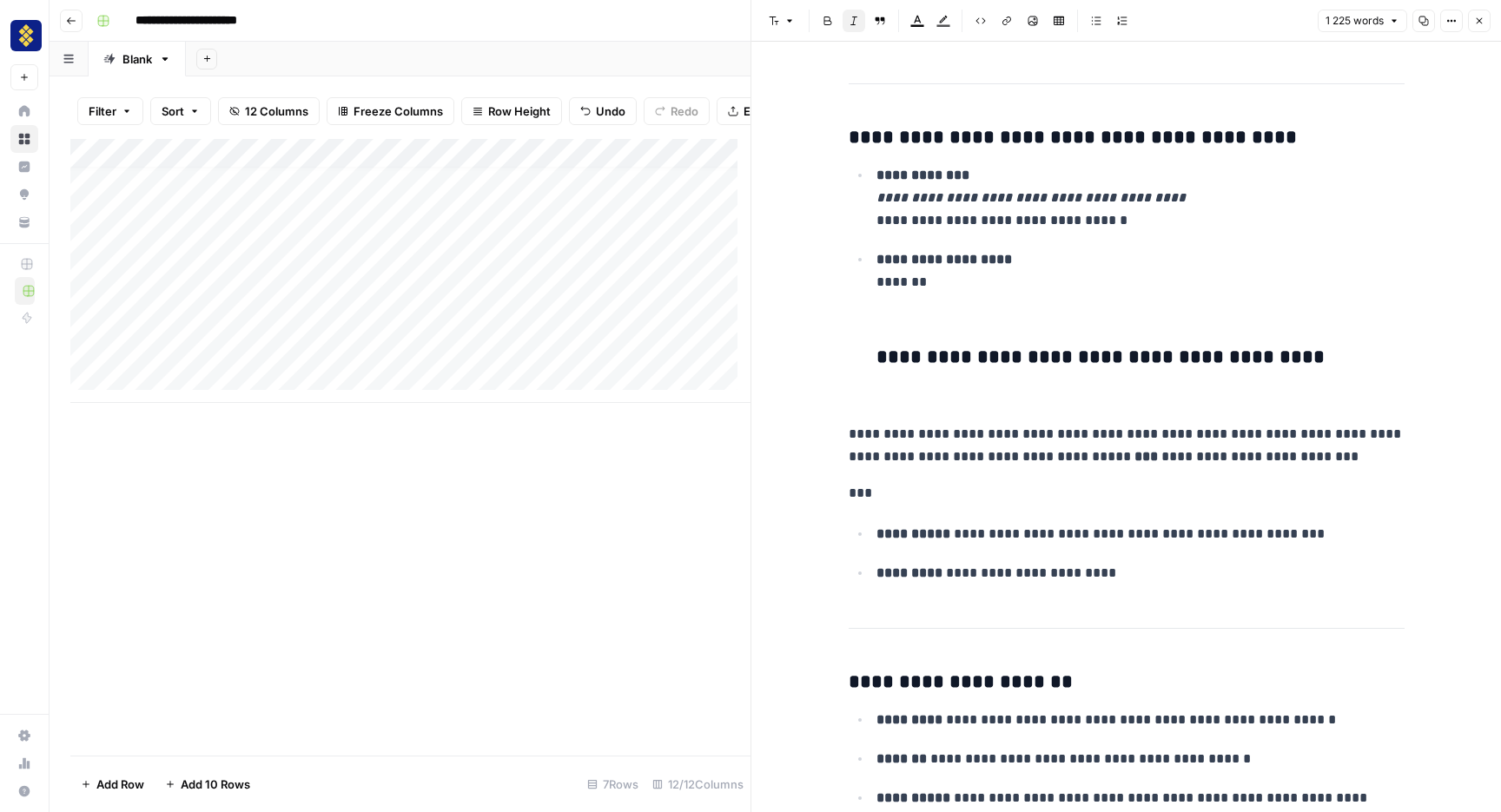
click at [658, 471] on div "Add Column" at bounding box center [411, 447] width 681 height 617
click at [339, 323] on div "Add Column" at bounding box center [411, 270] width 681 height 264
click at [346, 351] on div "Add Column" at bounding box center [411, 270] width 681 height 264
click at [1471, 735] on icon "close" at bounding box center [1477, 738] width 12 height 14
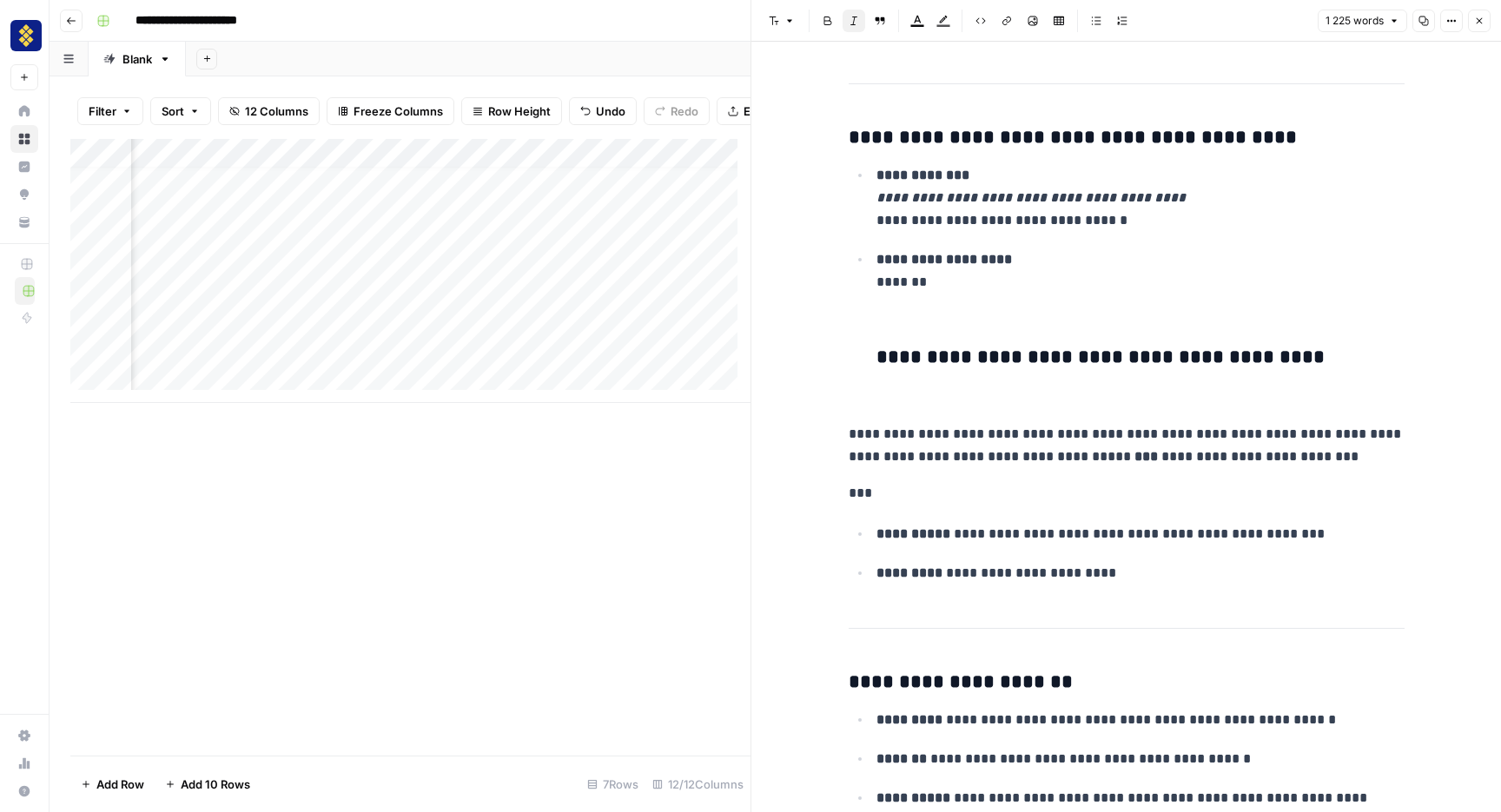
scroll to position [13, 417]
click at [420, 344] on div "Add Column" at bounding box center [411, 270] width 681 height 264
type textarea "**********"
click at [519, 459] on div "Add Column" at bounding box center [411, 447] width 681 height 617
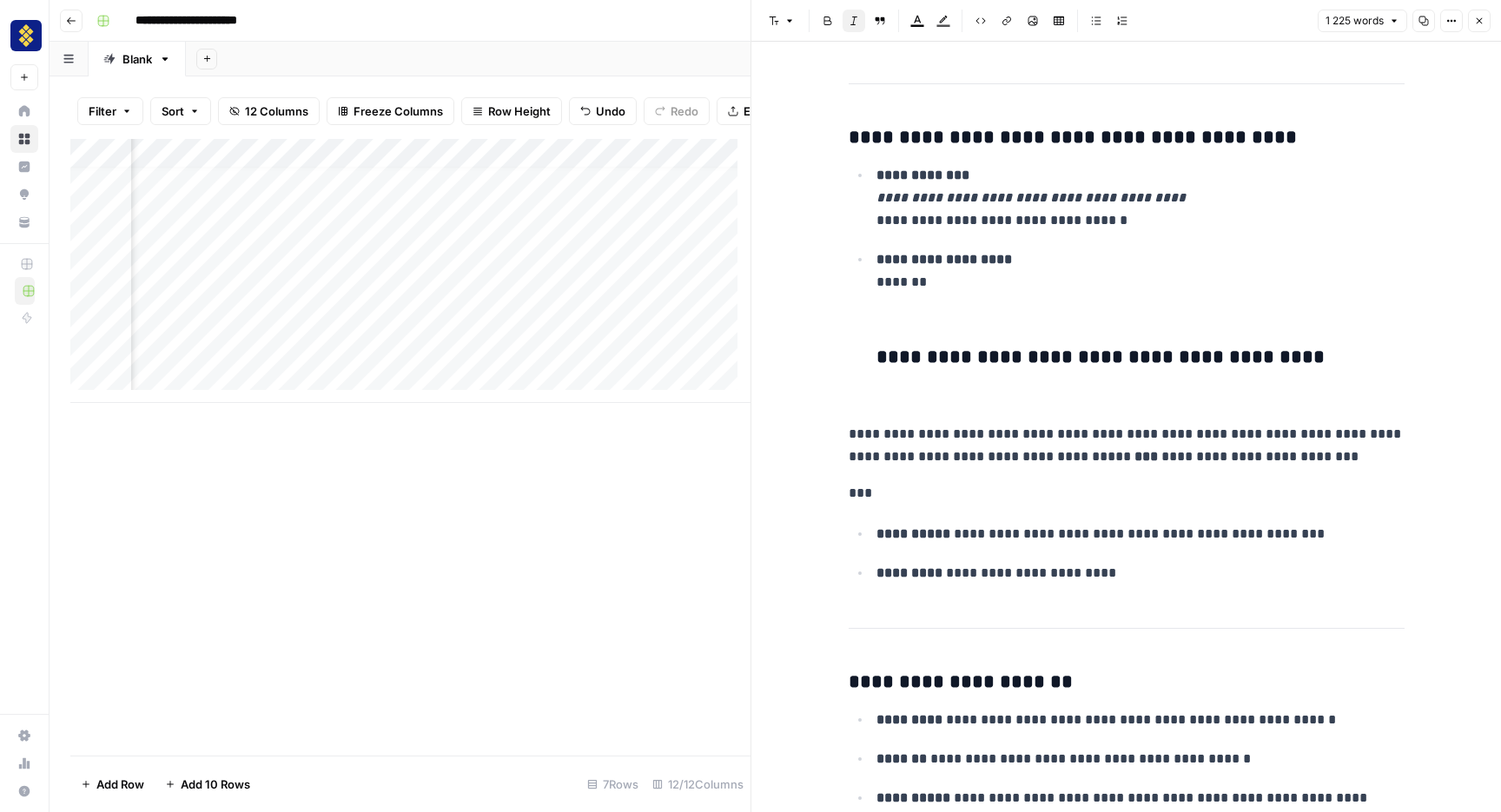
scroll to position [13, 1470]
click at [474, 351] on div "Add Column" at bounding box center [411, 270] width 681 height 264
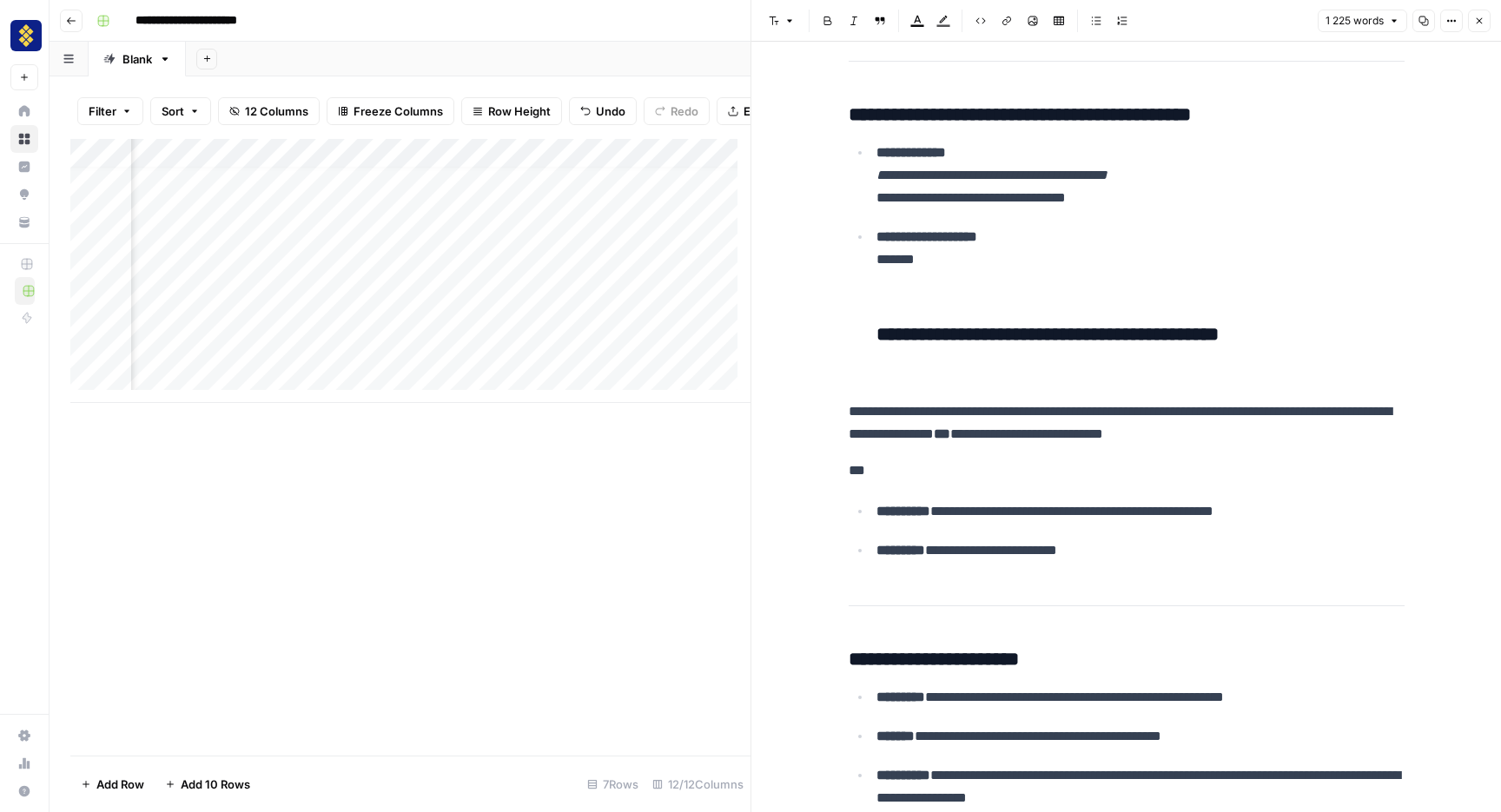
scroll to position [13, 1751]
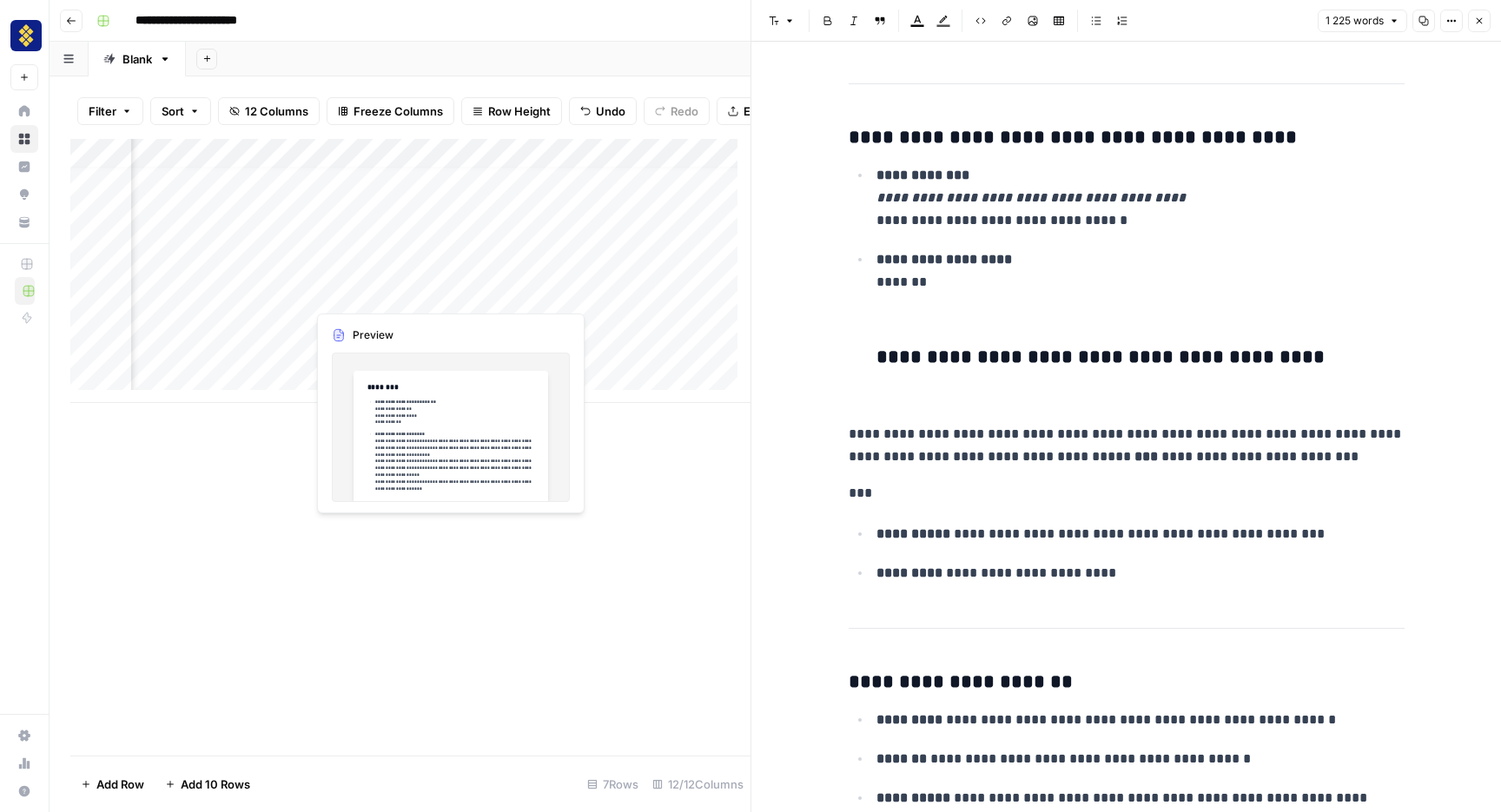
click at [427, 292] on div "Add Column" at bounding box center [411, 270] width 681 height 264
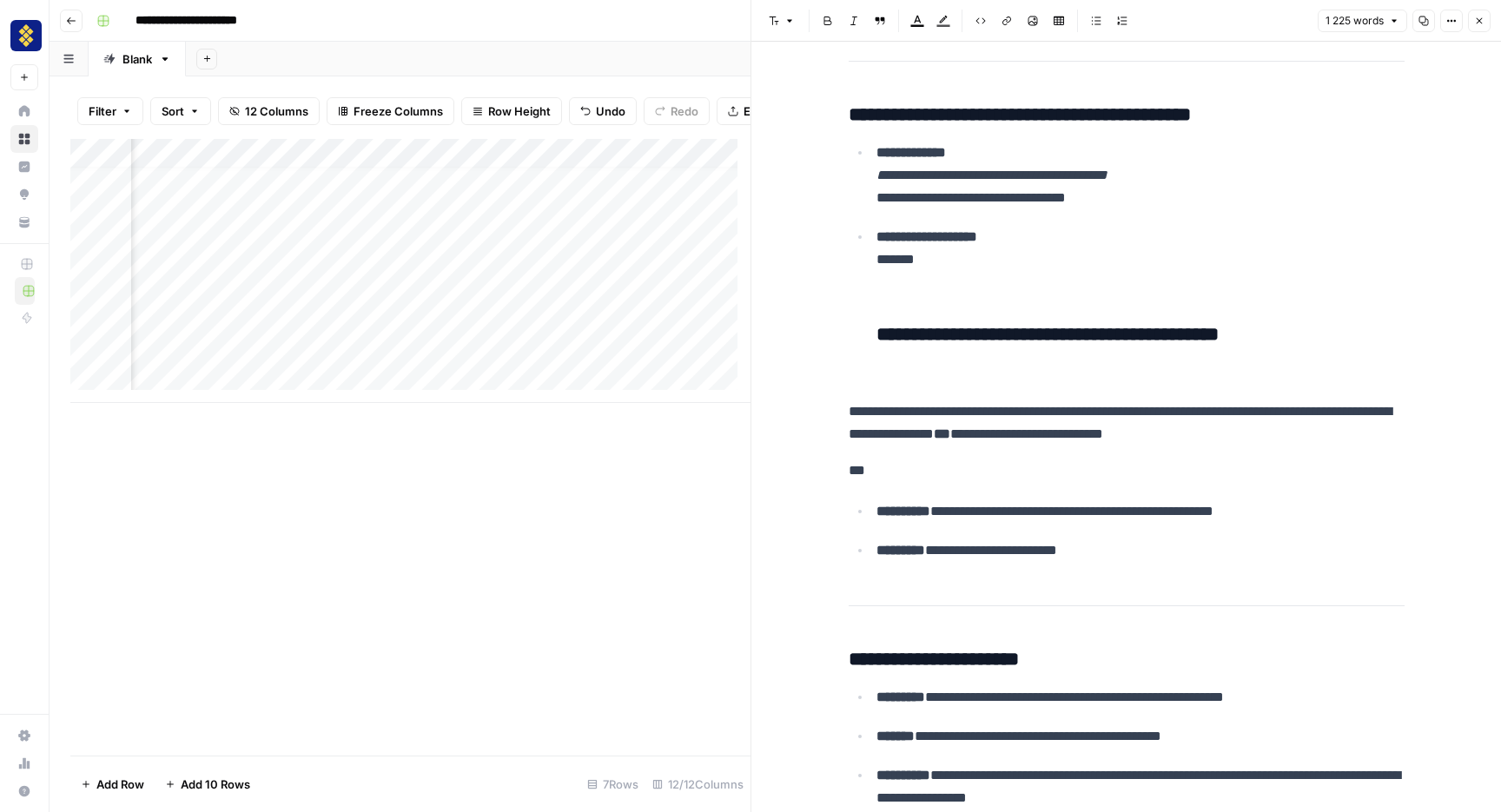
click at [476, 291] on div "Add Column" at bounding box center [411, 270] width 681 height 264
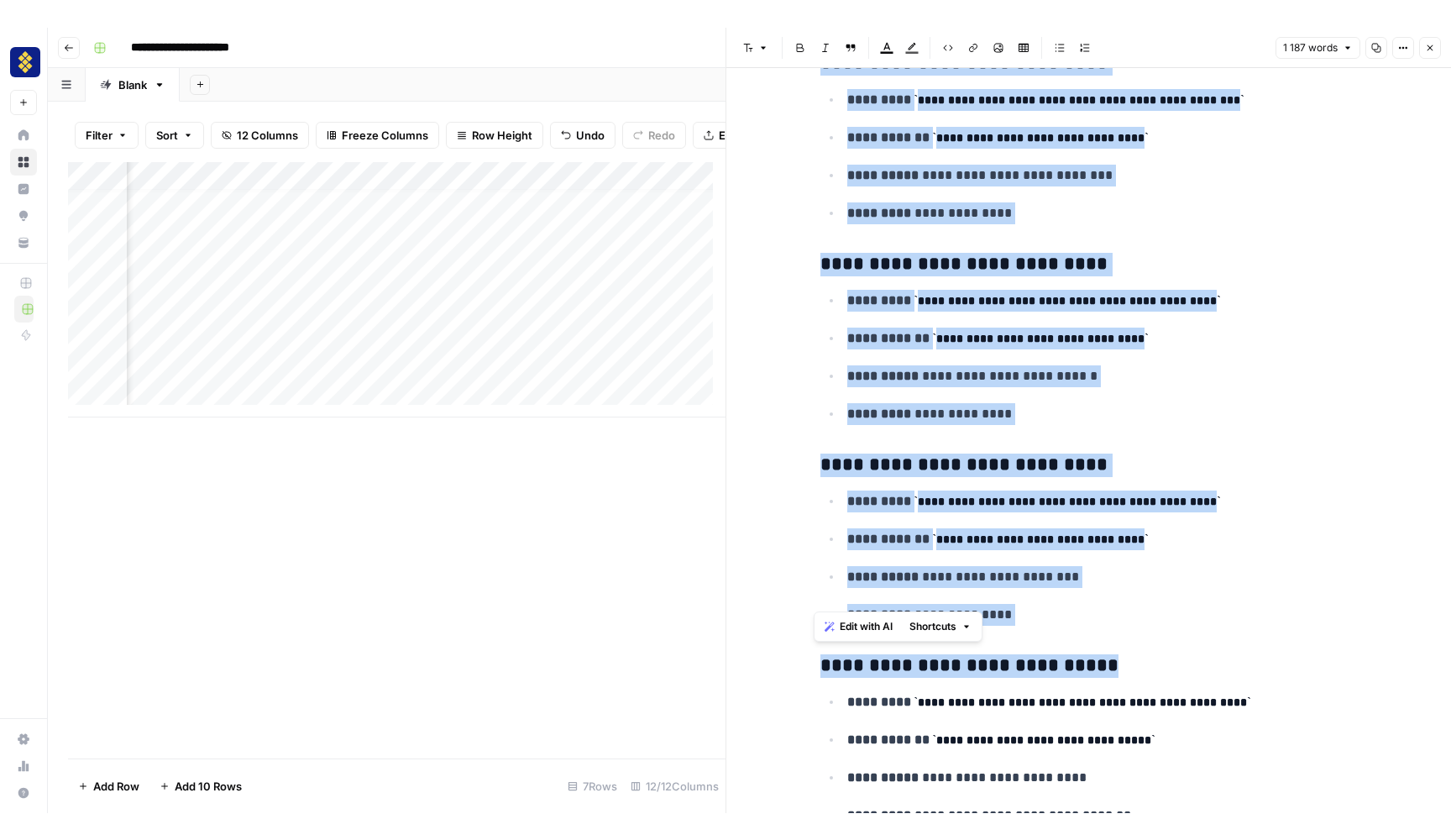
scroll to position [6507, 0]
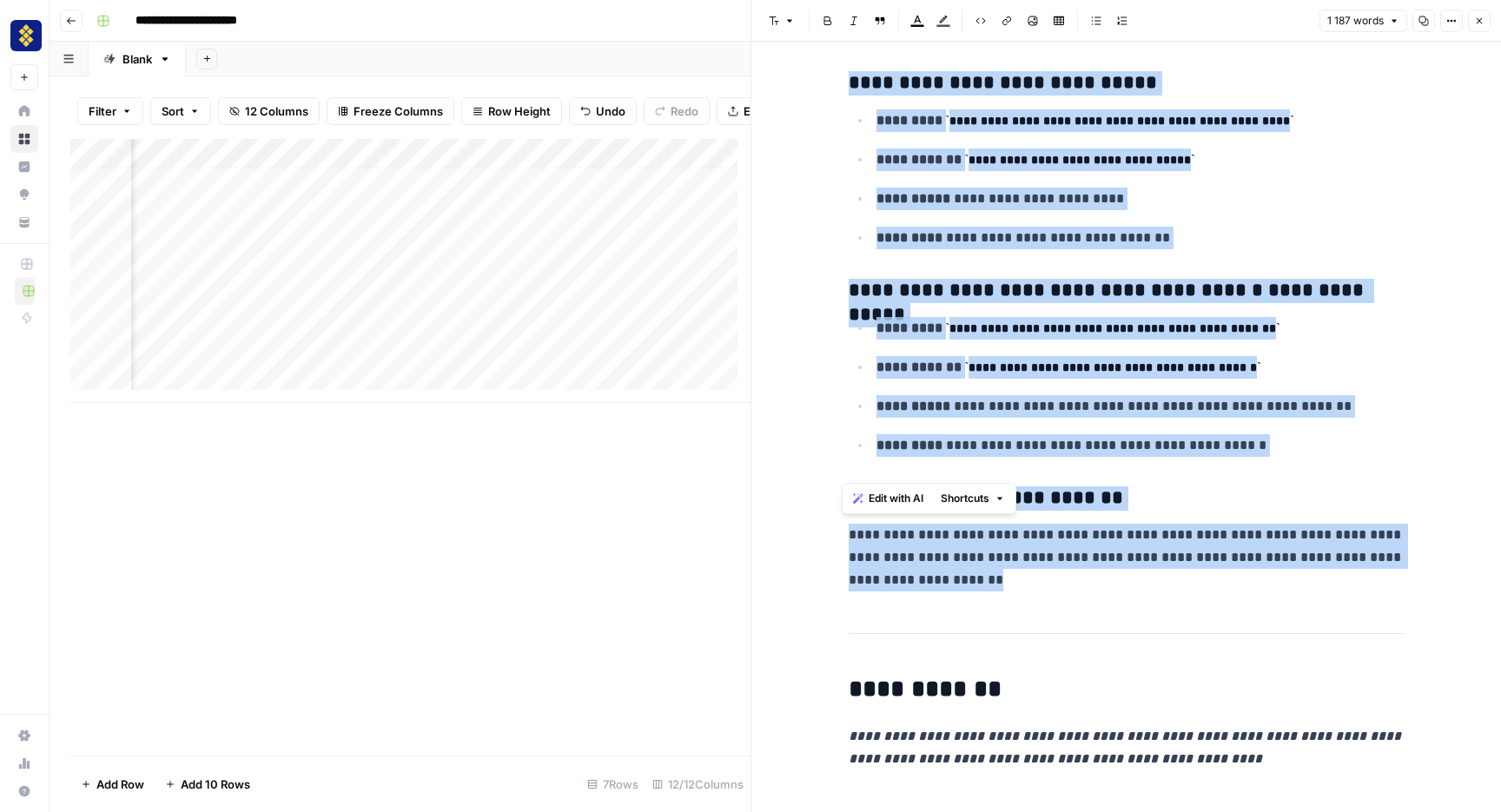
drag, startPoint x: 845, startPoint y: 93, endPoint x: 1370, endPoint y: 462, distance: 641.7
copy div "**********"
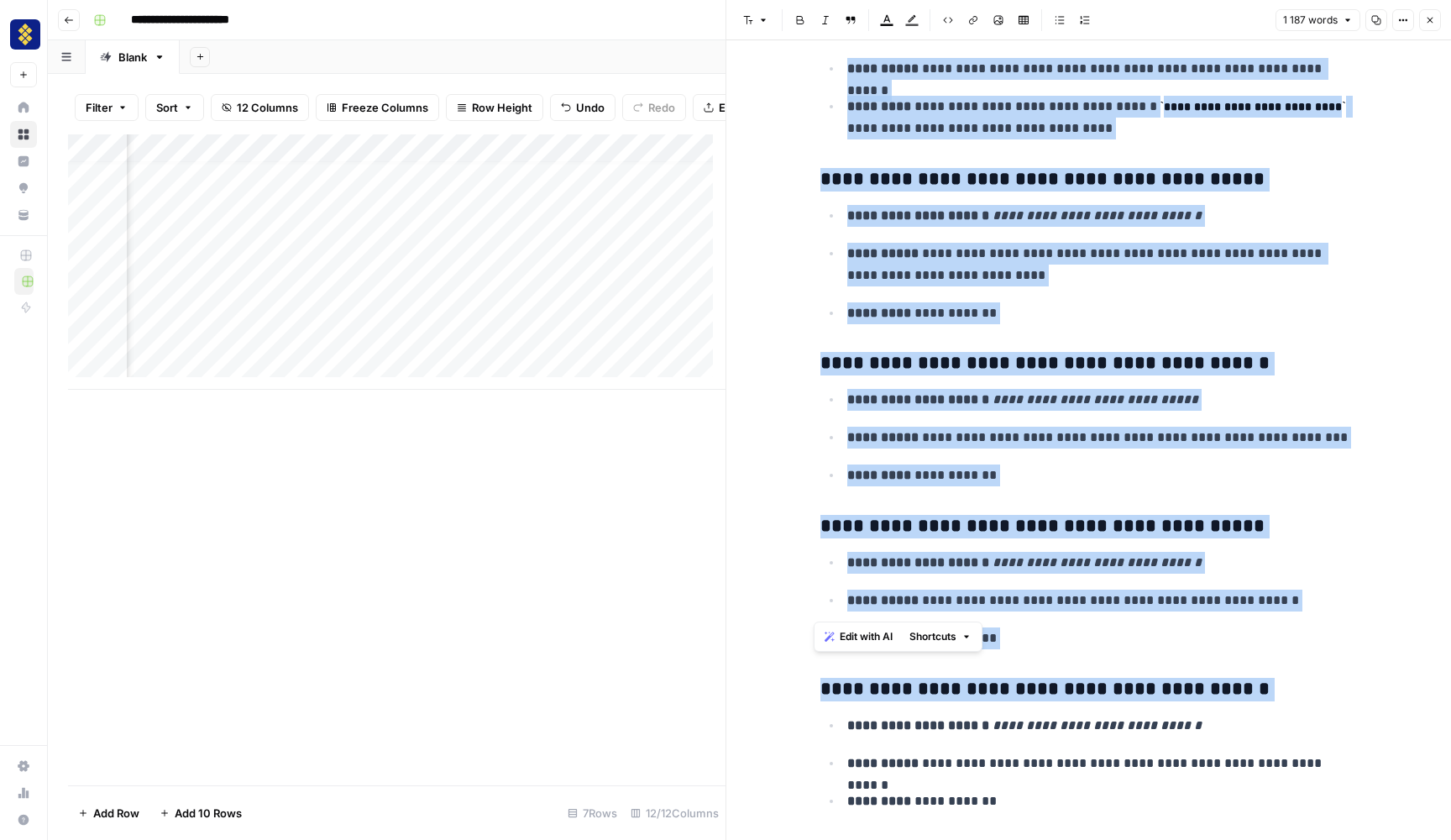
scroll to position [7655, 0]
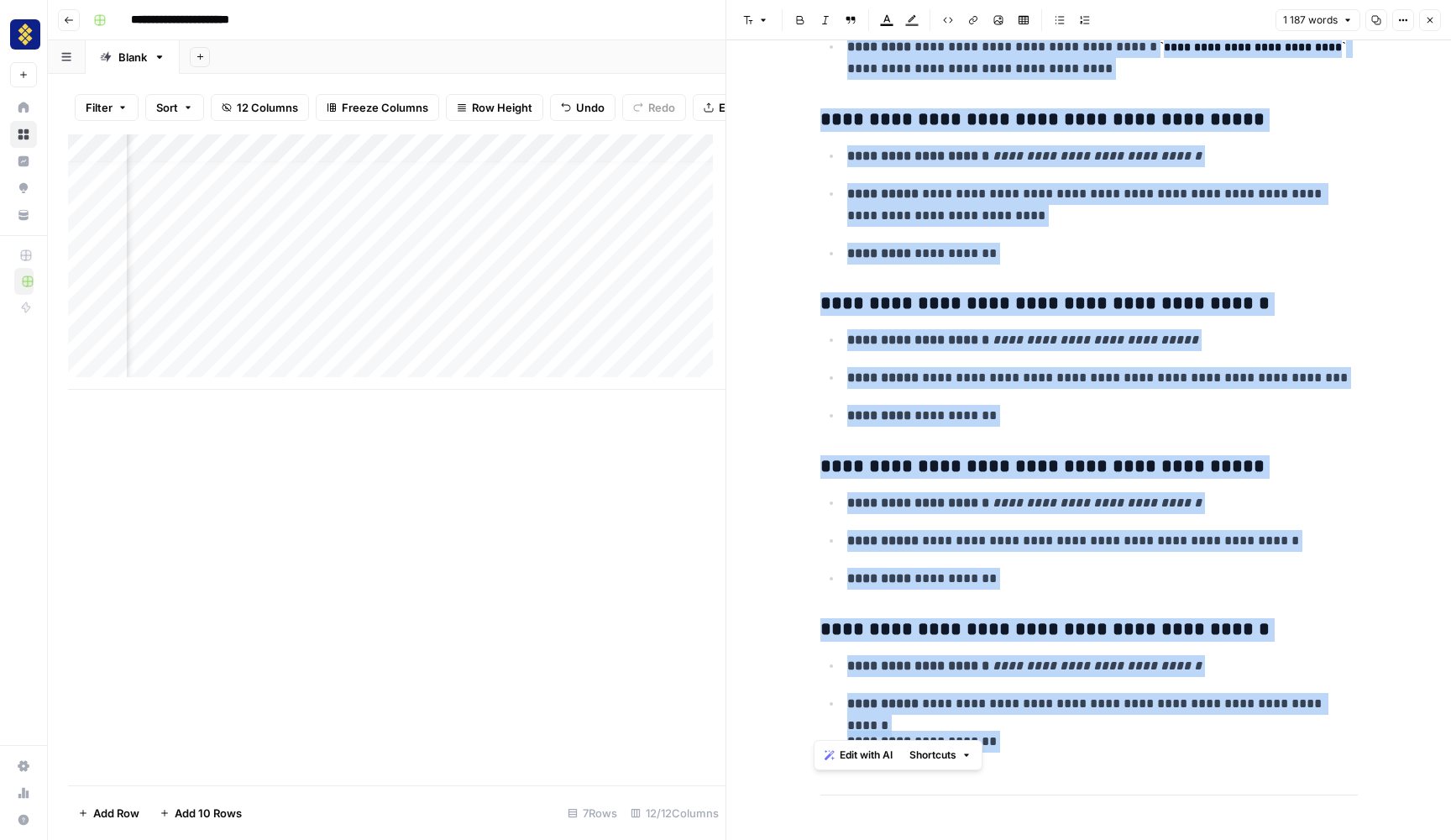
drag, startPoint x: 817, startPoint y: 257, endPoint x: 1203, endPoint y: 645, distance: 547.3
copy div "**********"
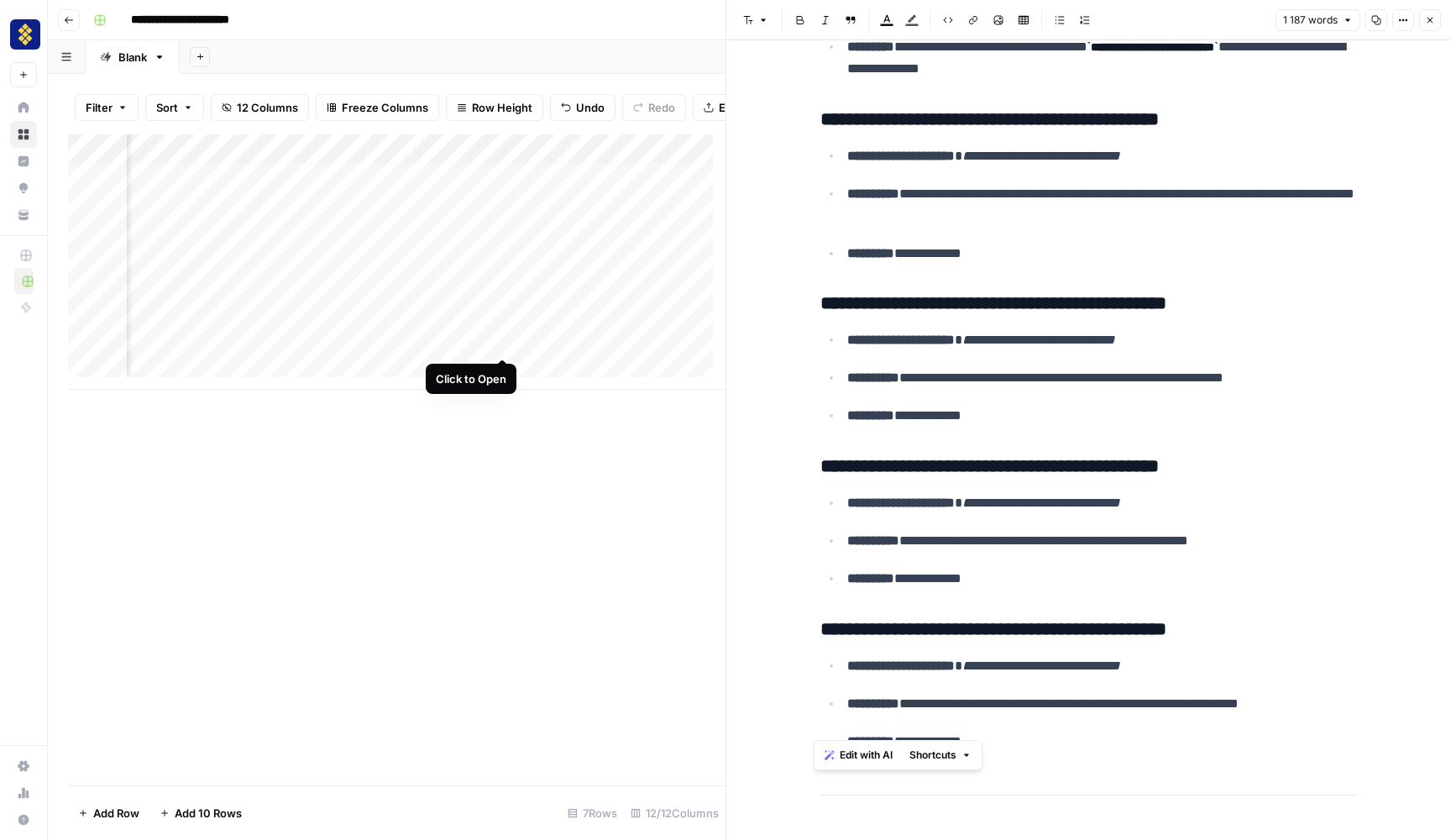
click at [499, 340] on div "Add Column" at bounding box center [397, 261] width 658 height 256
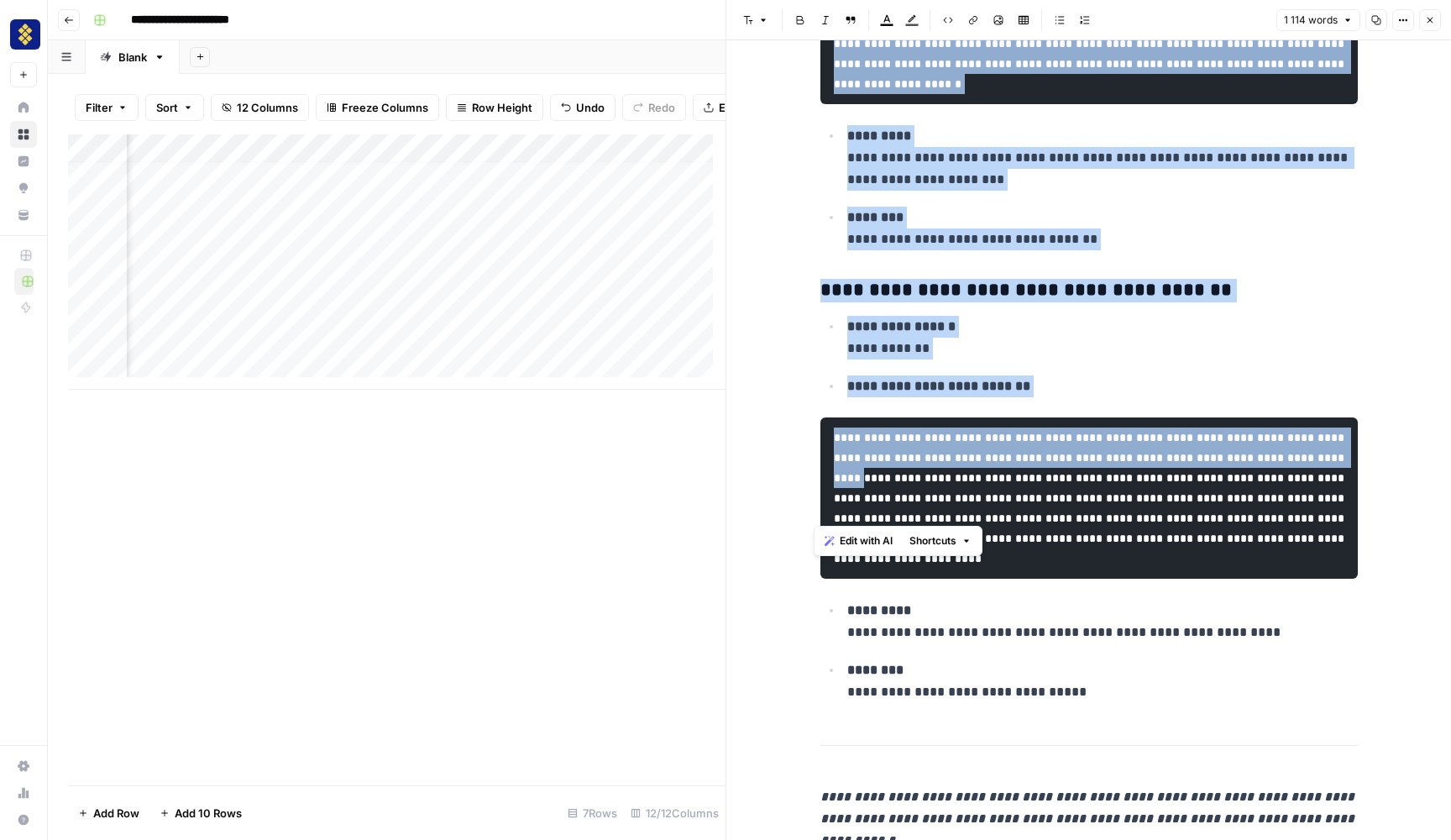
scroll to position [7892, 0]
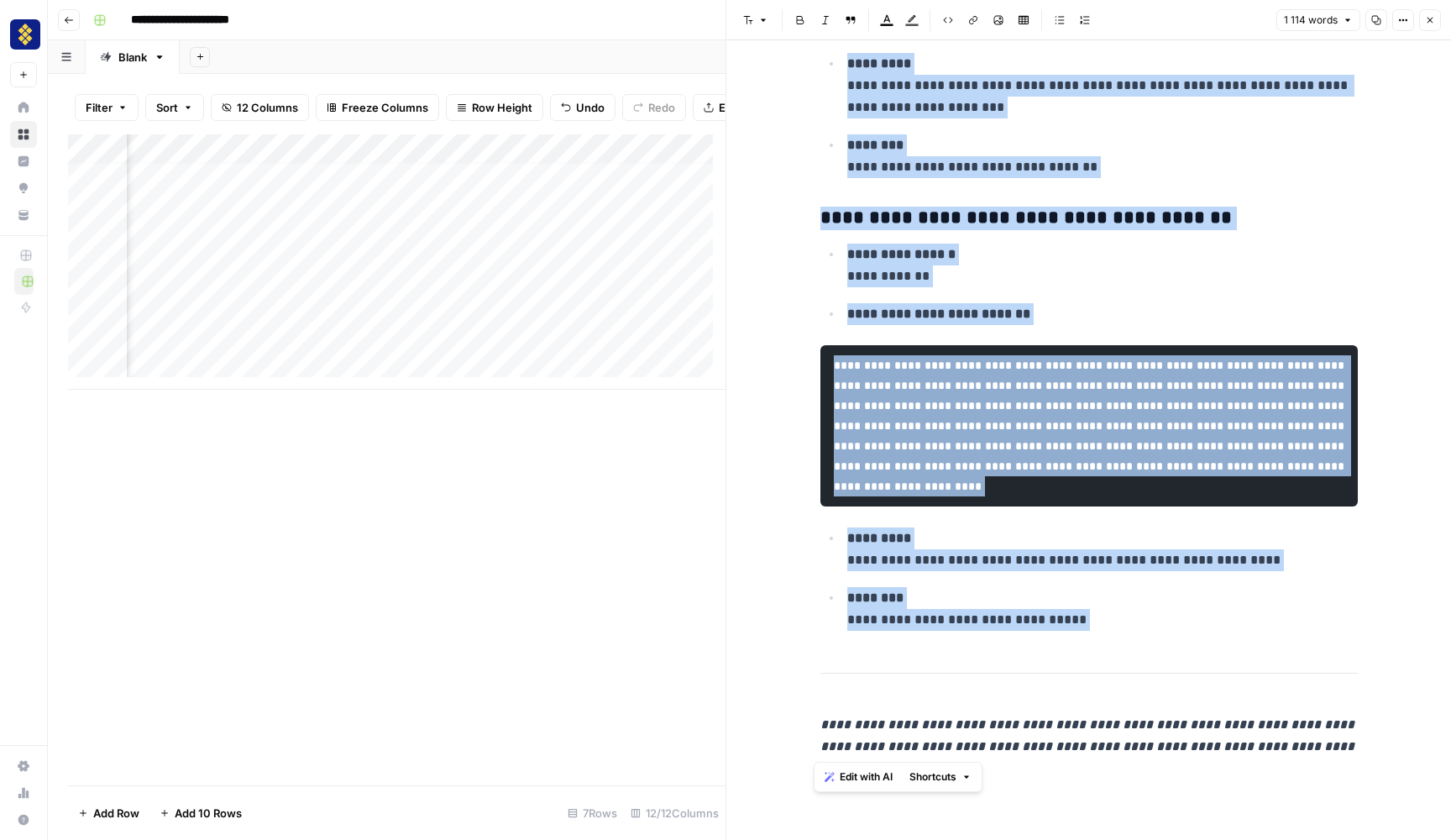
drag, startPoint x: 818, startPoint y: 82, endPoint x: 1256, endPoint y: 678, distance: 739.6
copy div "**********"
click at [481, 342] on div "Add Column" at bounding box center [397, 261] width 658 height 256
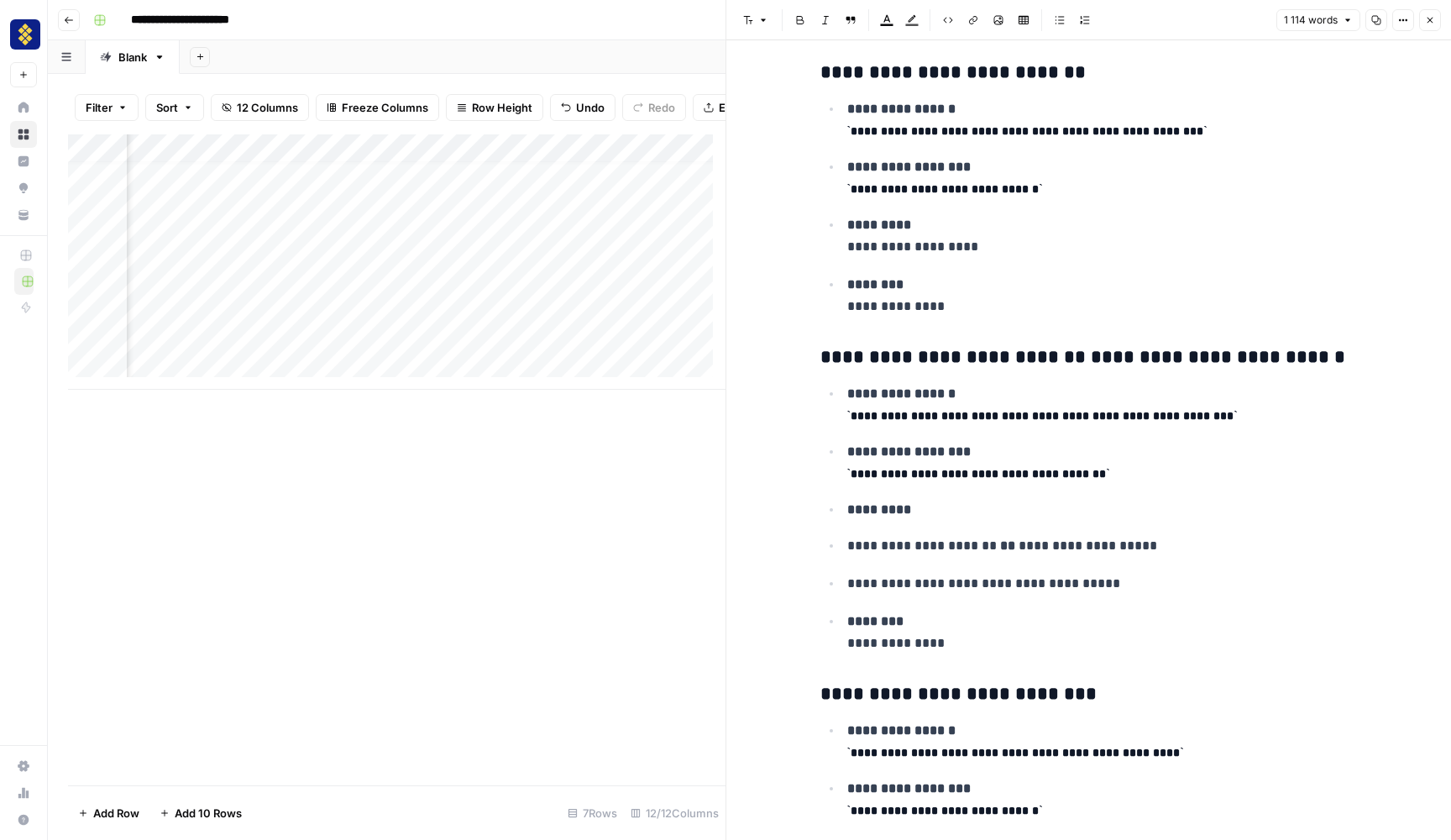
scroll to position [1855, 0]
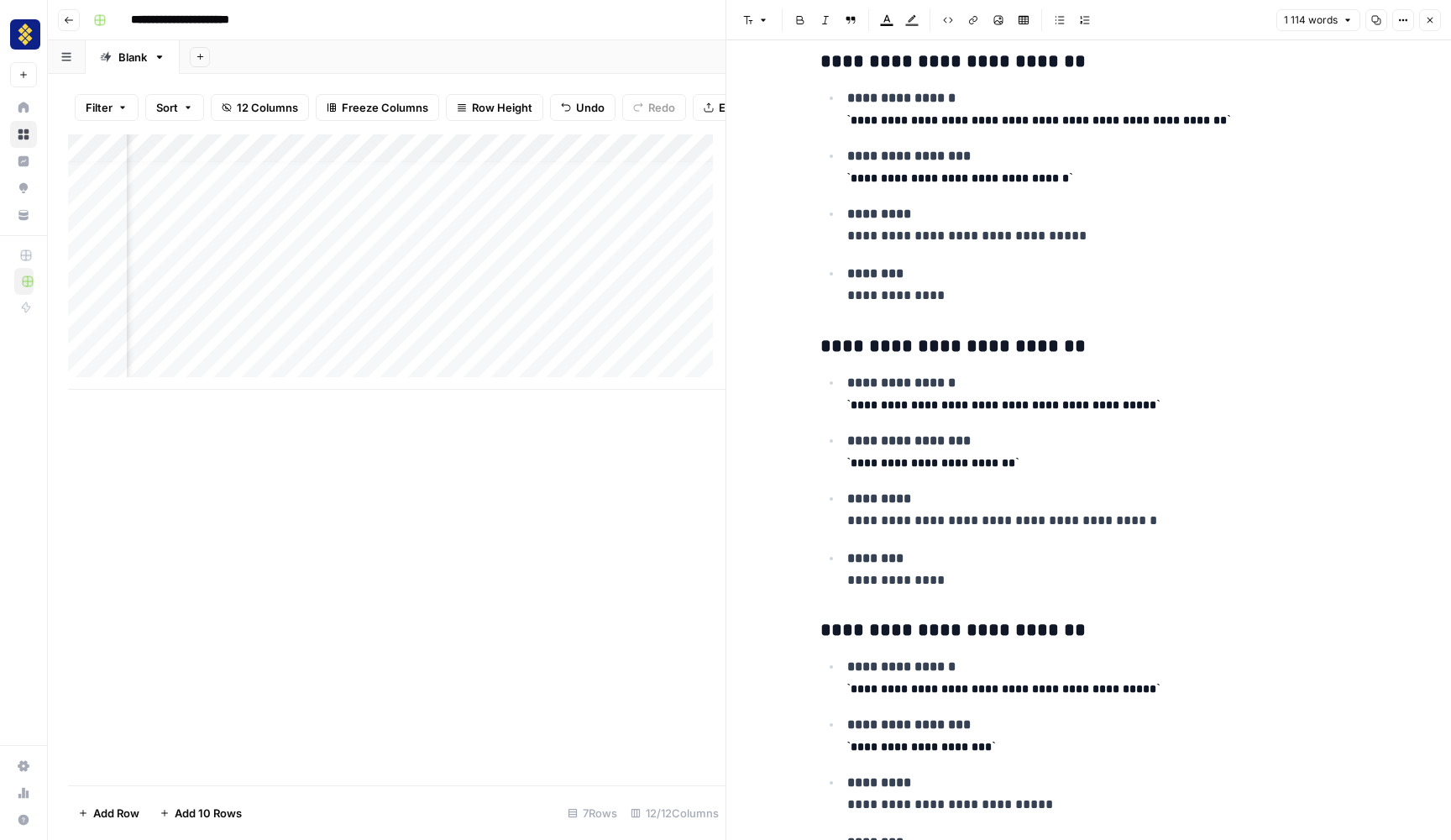
click at [402, 308] on div "Add Column" at bounding box center [397, 261] width 658 height 256
click at [489, 311] on div "Add Column" at bounding box center [397, 261] width 658 height 256
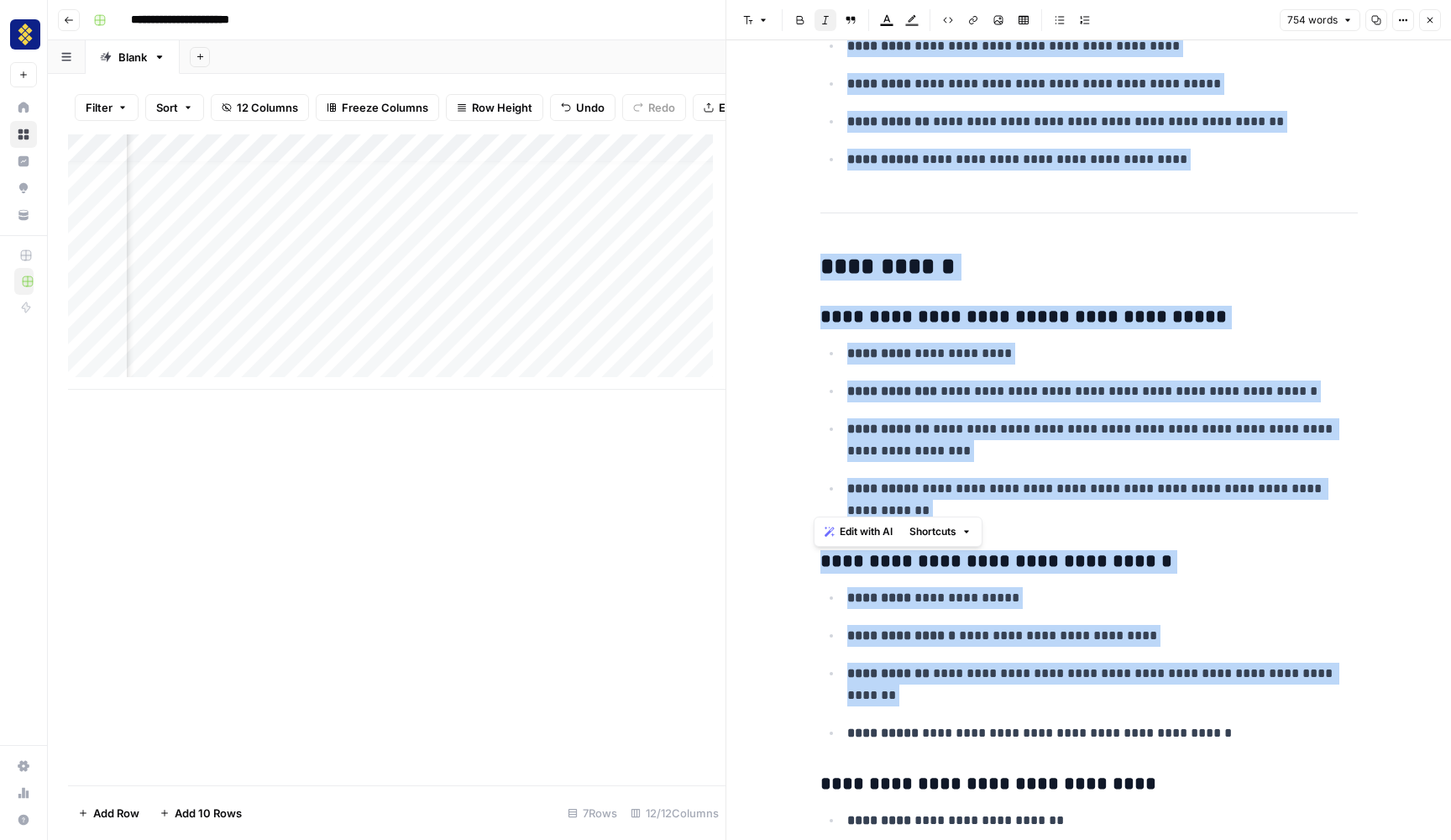
scroll to position [4160, 0]
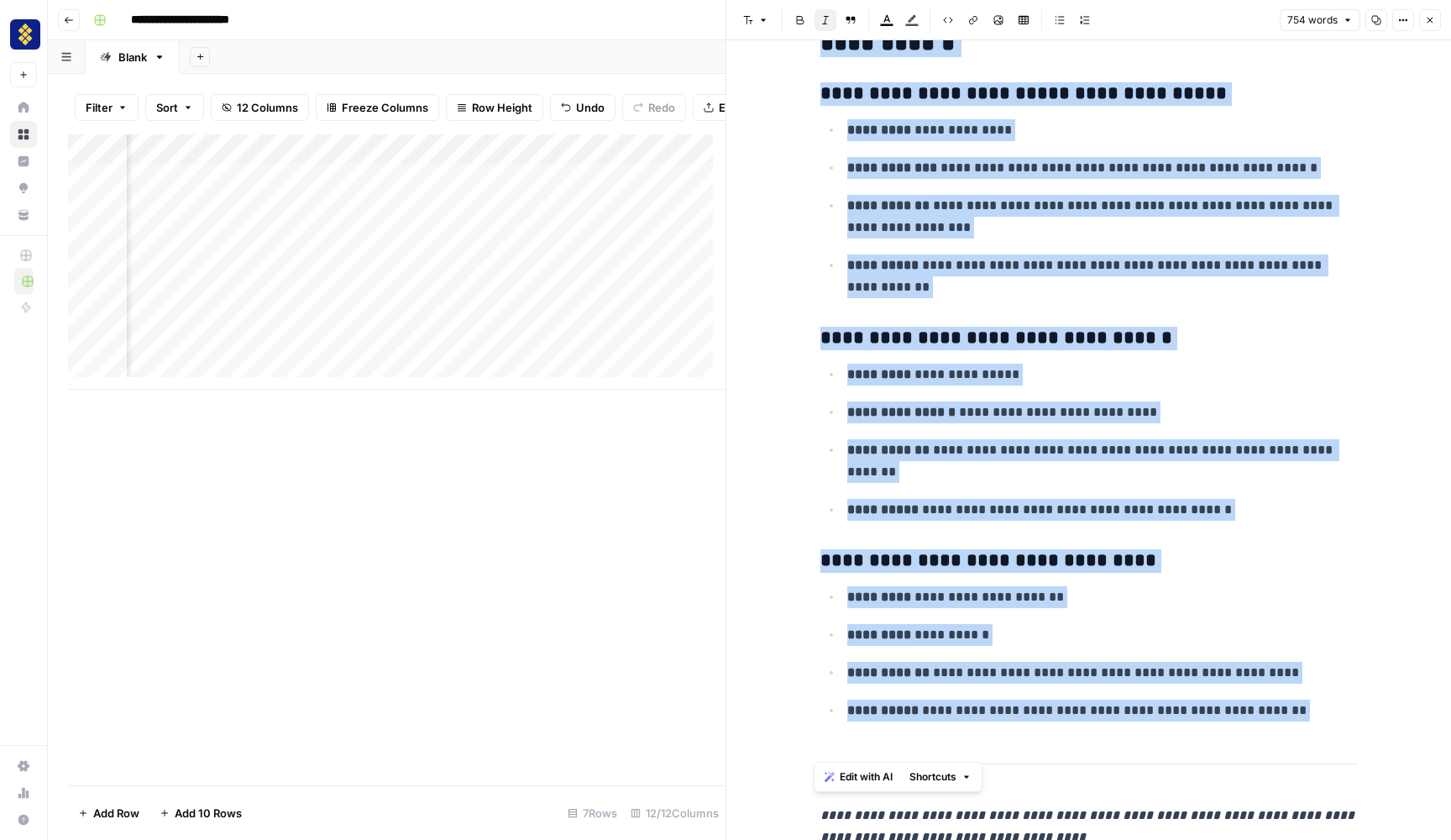
drag, startPoint x: 812, startPoint y: 86, endPoint x: 1339, endPoint y: 662, distance: 780.7
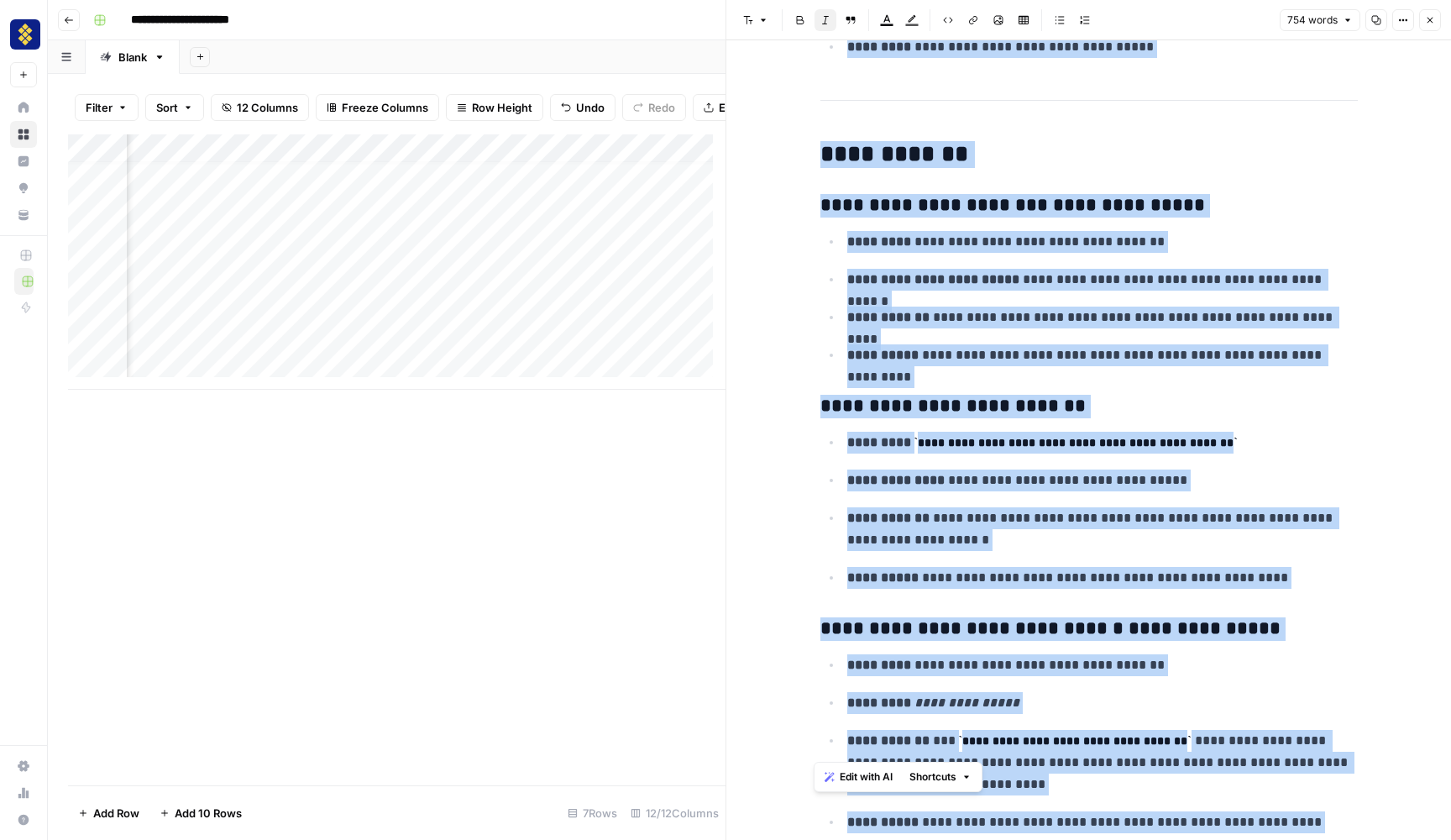
scroll to position [2758, 0]
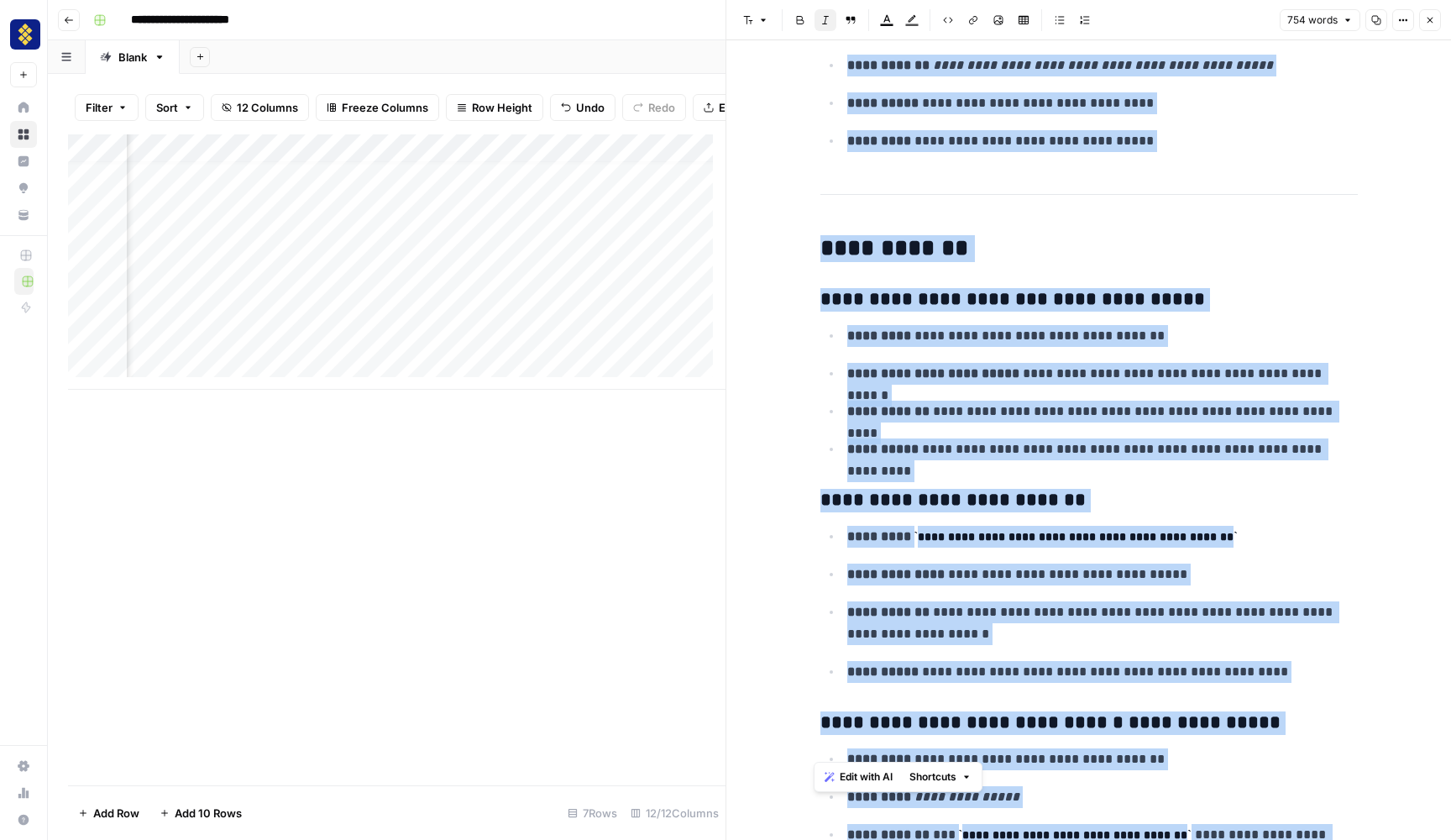
copy div "**********"
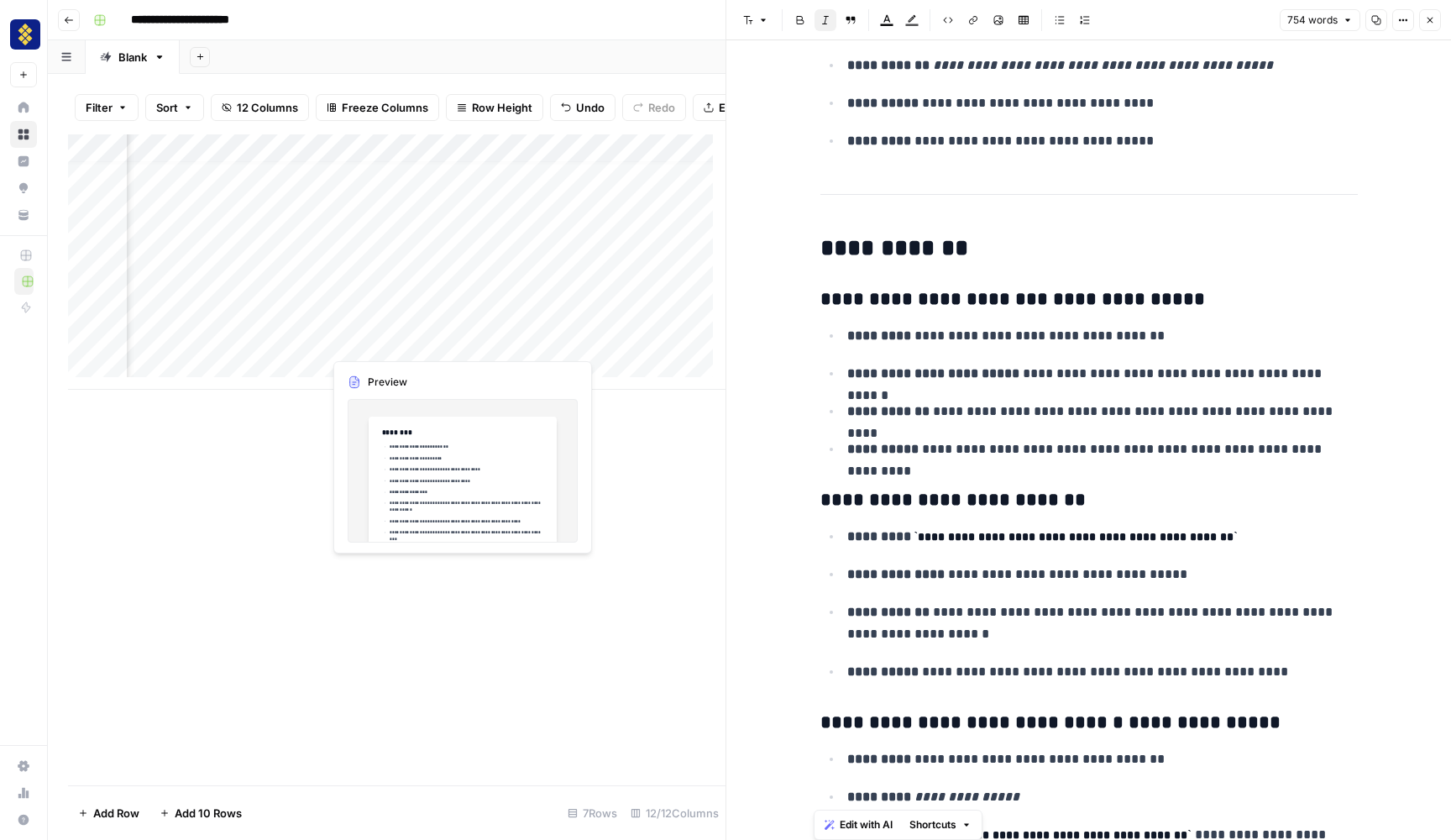
click at [380, 334] on div "Add Column" at bounding box center [397, 261] width 658 height 256
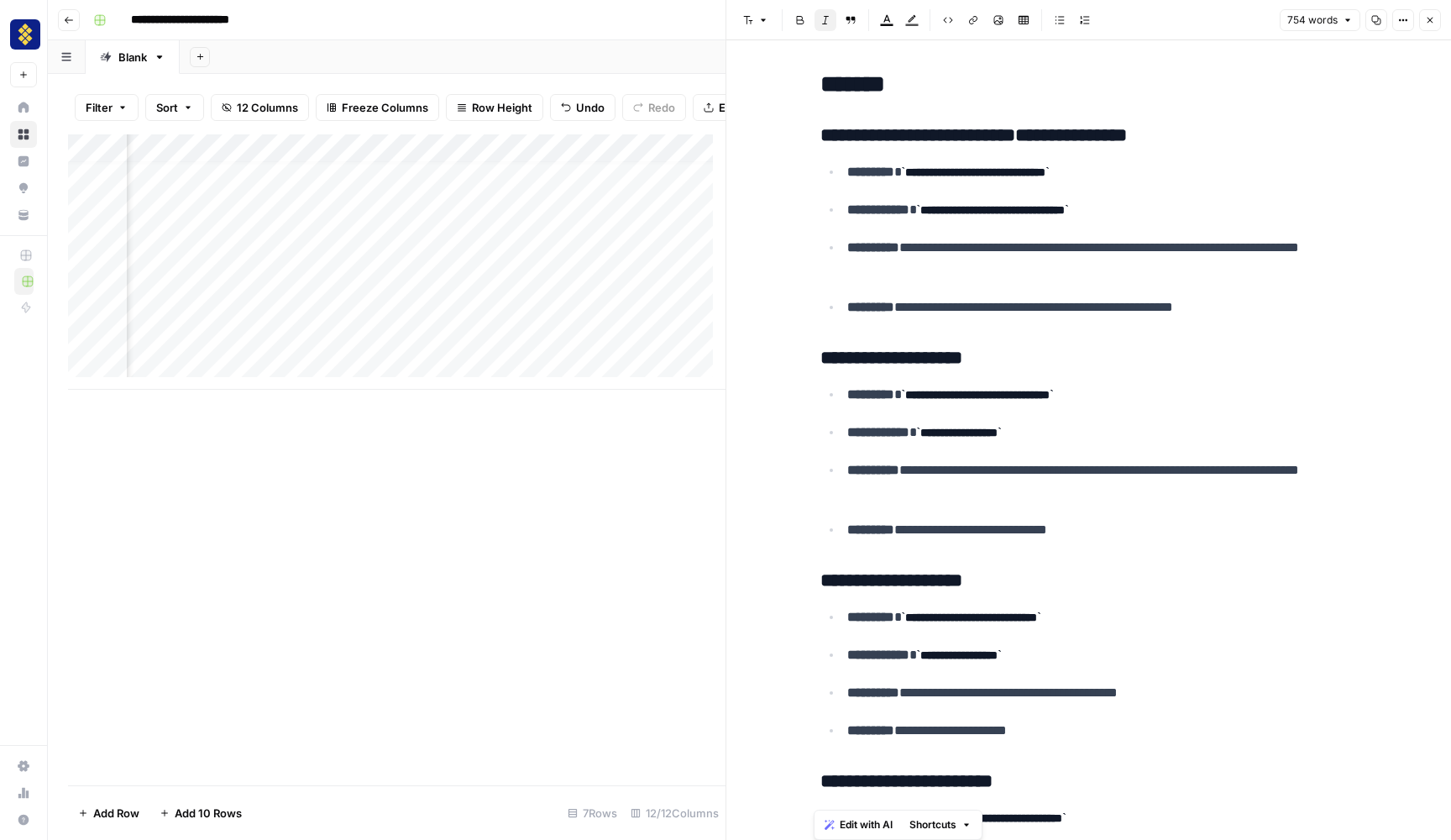
scroll to position [0, 0]
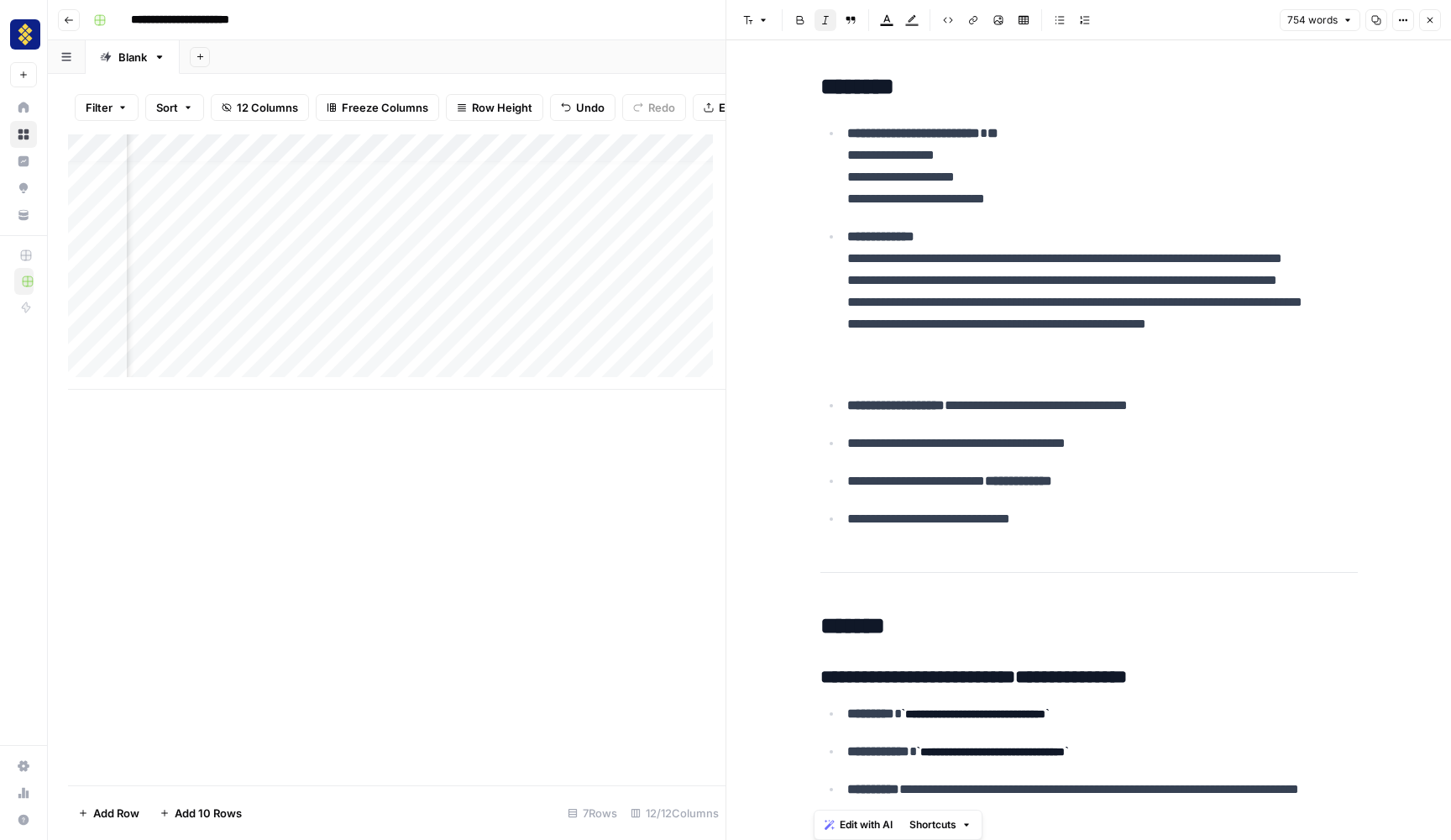
click at [417, 313] on div "Add Column" at bounding box center [397, 261] width 658 height 256
click at [450, 310] on div "Add Column" at bounding box center [397, 261] width 658 height 256
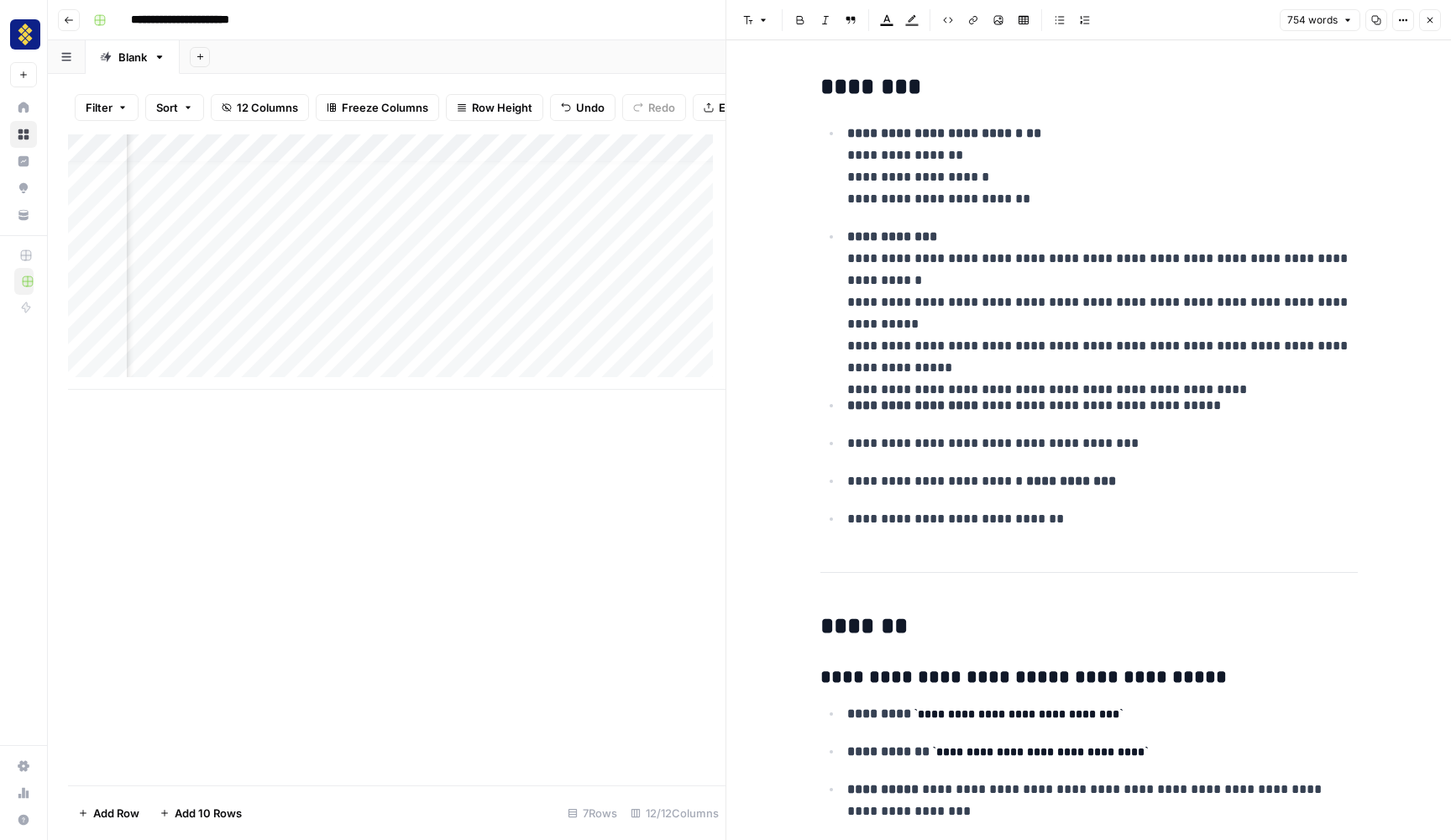
scroll to position [13, 1750]
click at [343, 341] on div "Add Column" at bounding box center [397, 261] width 658 height 256
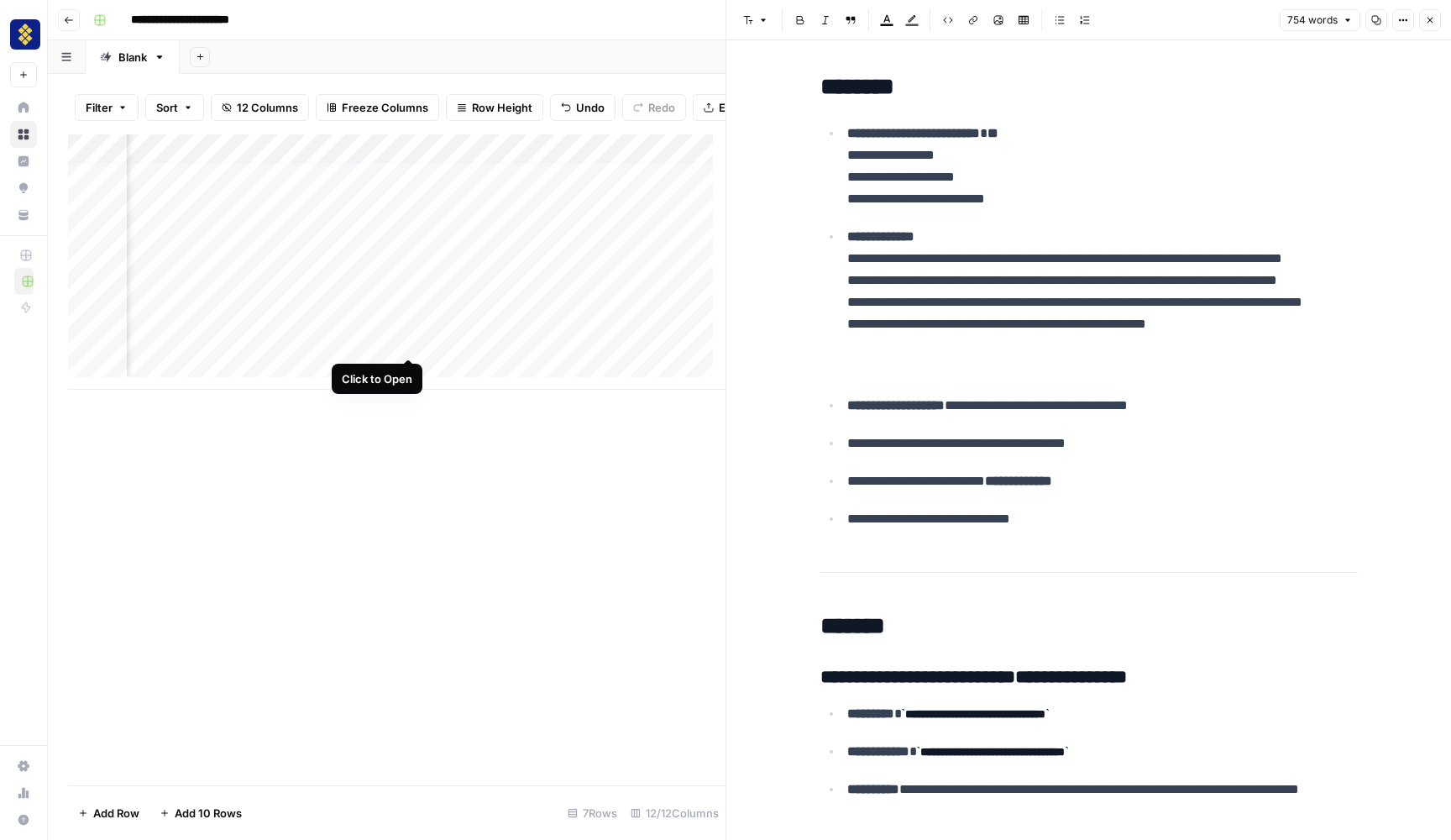
click at [383, 342] on div "Add Column" at bounding box center [397, 261] width 658 height 256
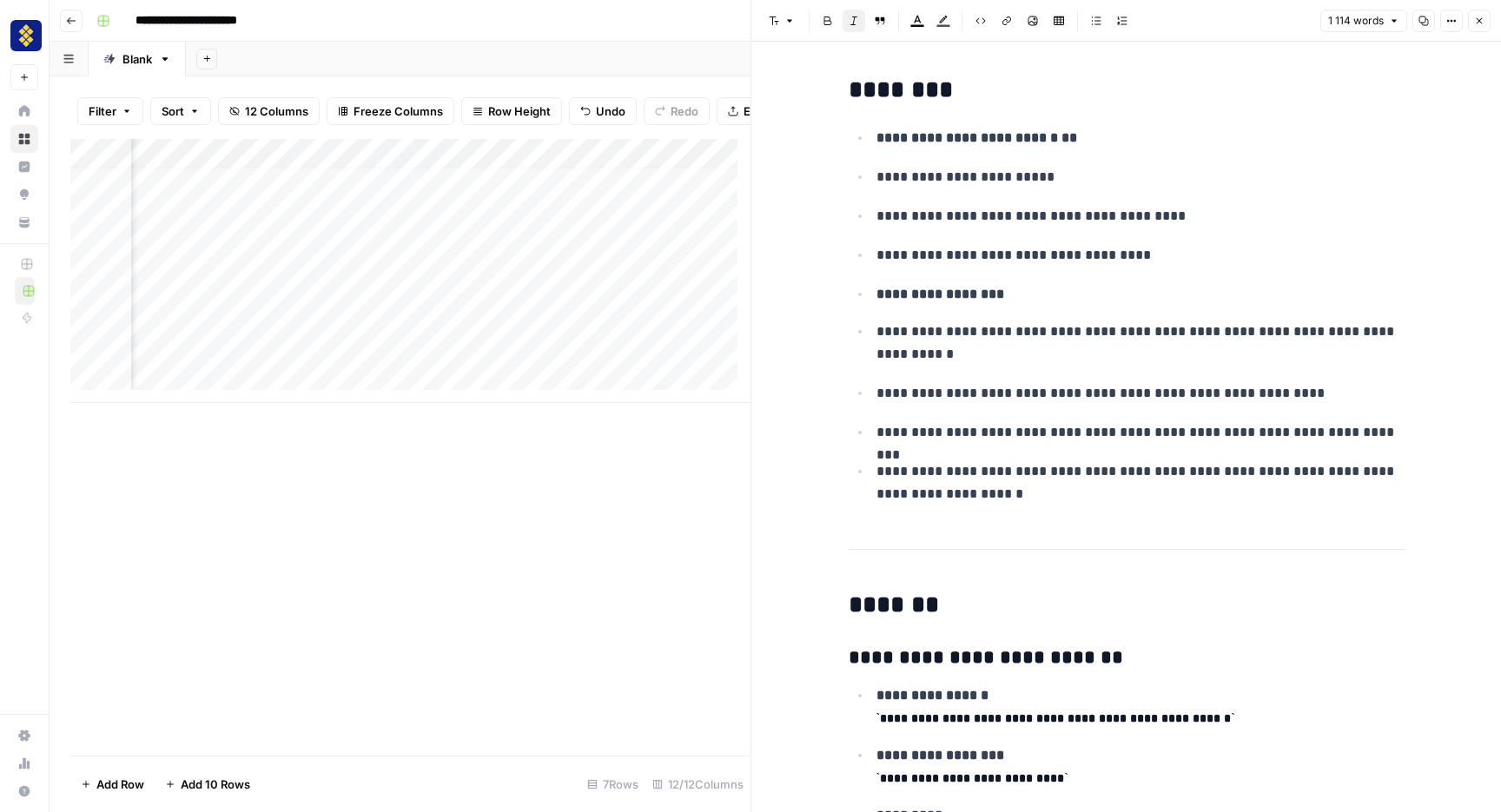
click at [1213, 186] on p "**********" at bounding box center [1141, 178] width 528 height 24
